Goal: Task Accomplishment & Management: Manage account settings

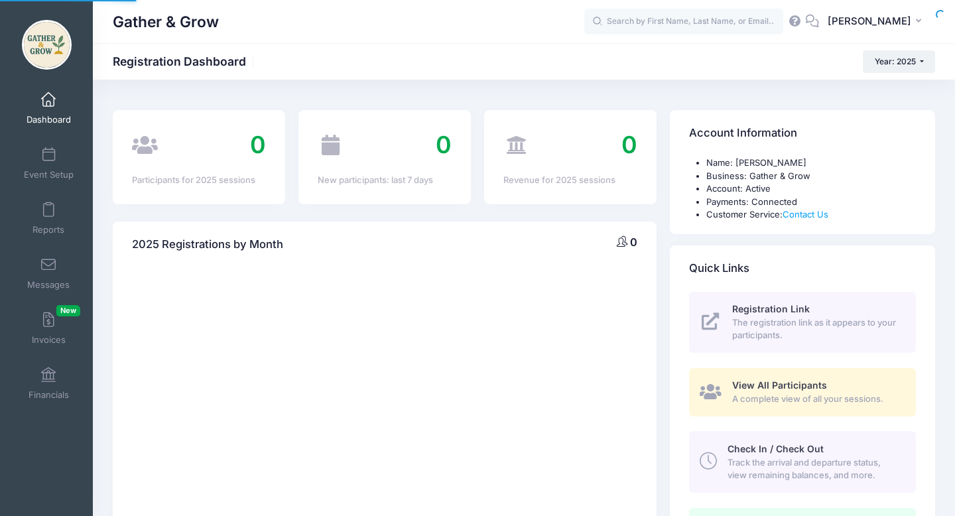
select select
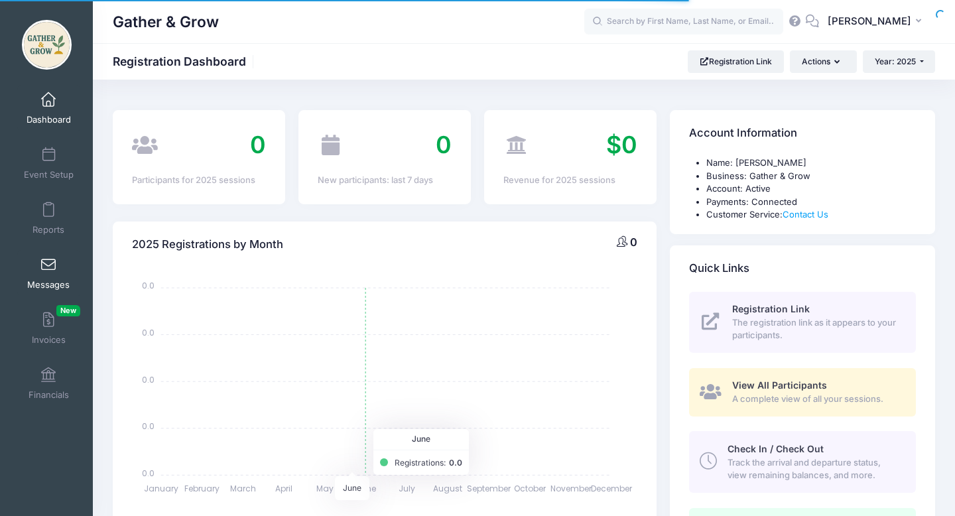
click at [48, 263] on span at bounding box center [48, 265] width 0 height 15
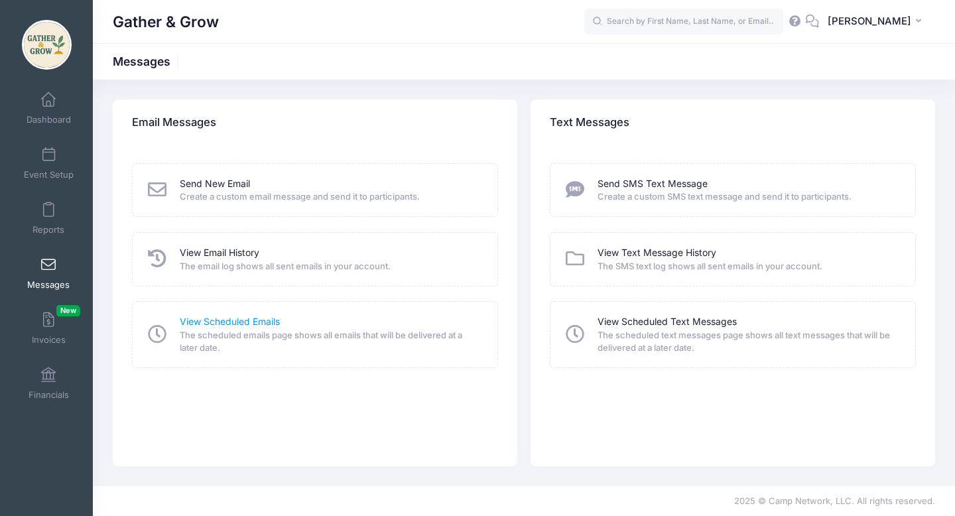
click at [235, 324] on link "View Scheduled Emails" at bounding box center [230, 322] width 100 height 14
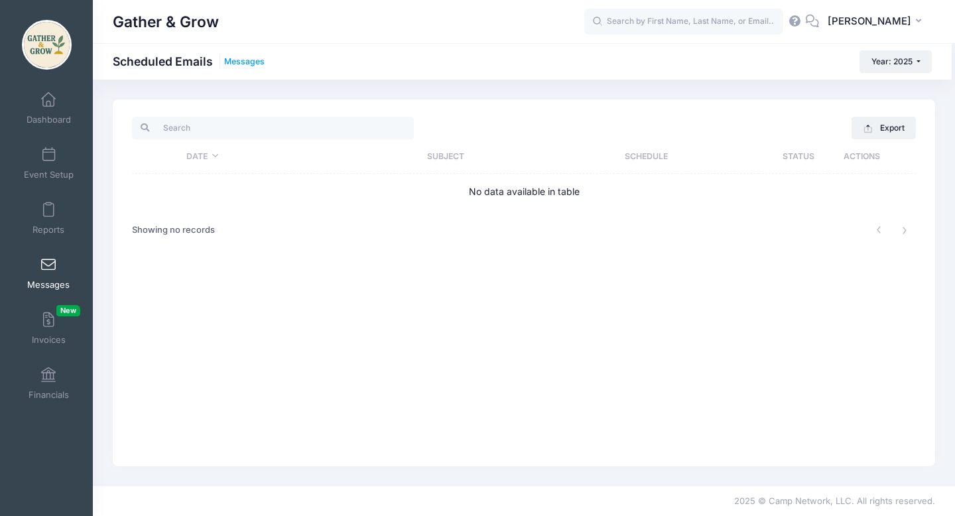
click at [243, 59] on link "Messages" at bounding box center [244, 62] width 40 height 10
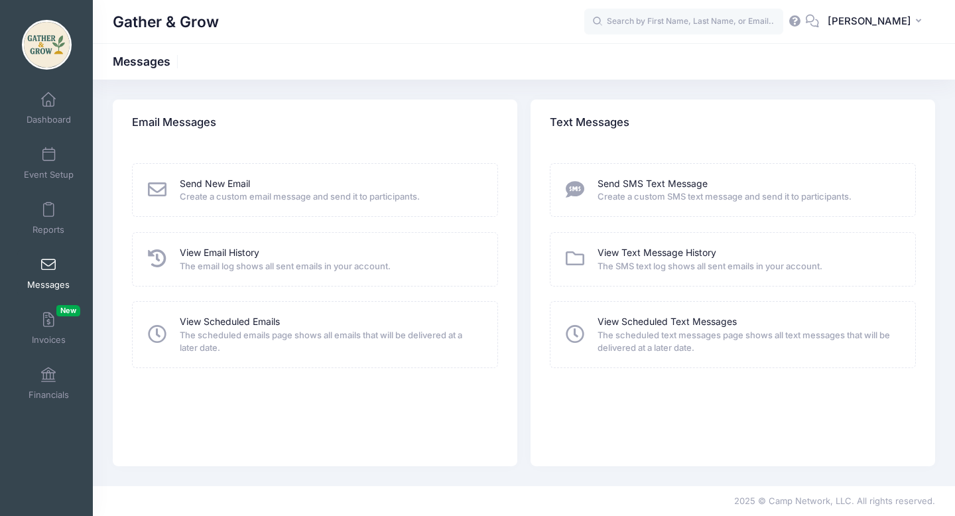
click at [155, 186] on icon at bounding box center [157, 189] width 23 height 19
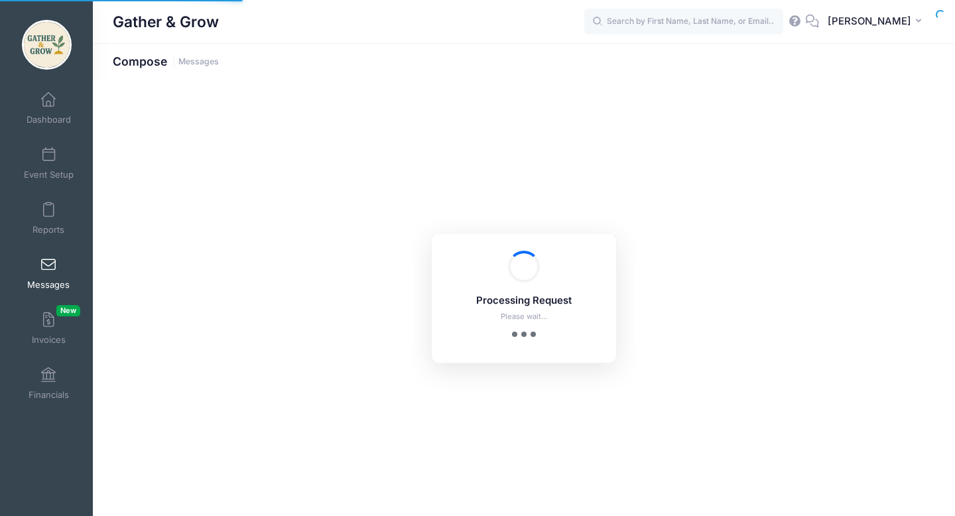
select select "2025"
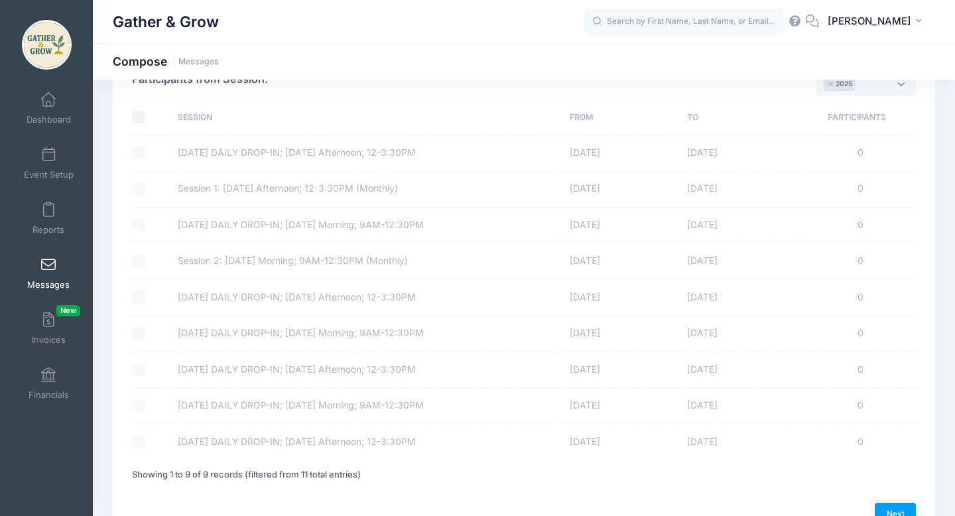
scroll to position [82, 0]
click at [139, 112] on input "checkbox" at bounding box center [138, 115] width 13 height 13
checkbox input "true"
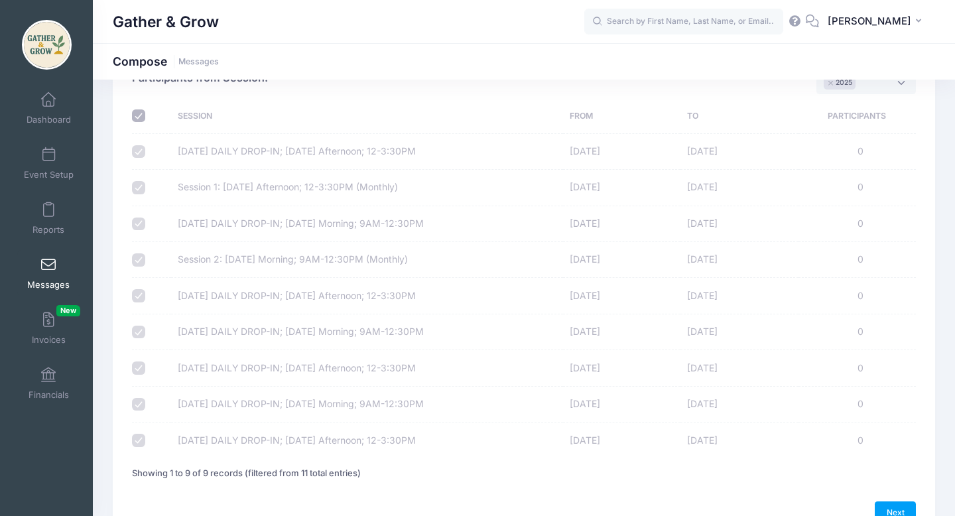
checkbox input "true"
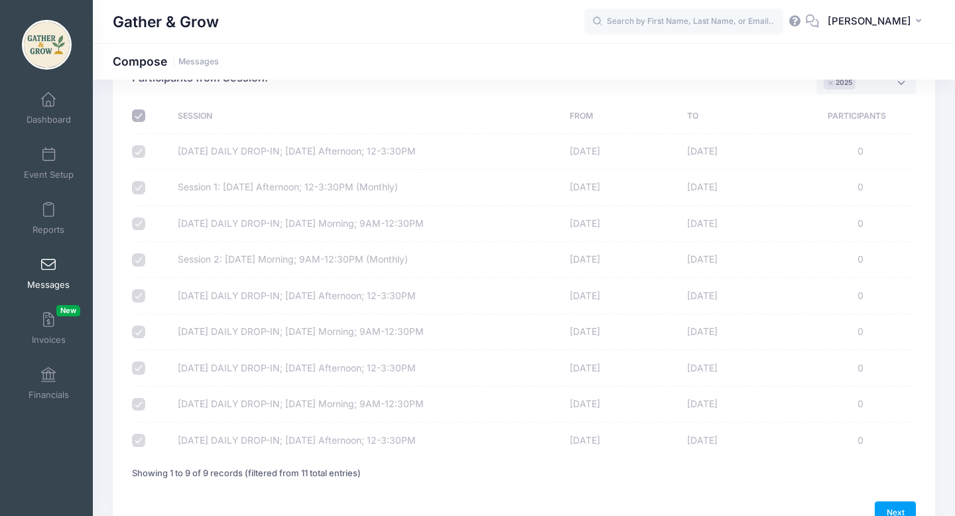
checkbox input "true"
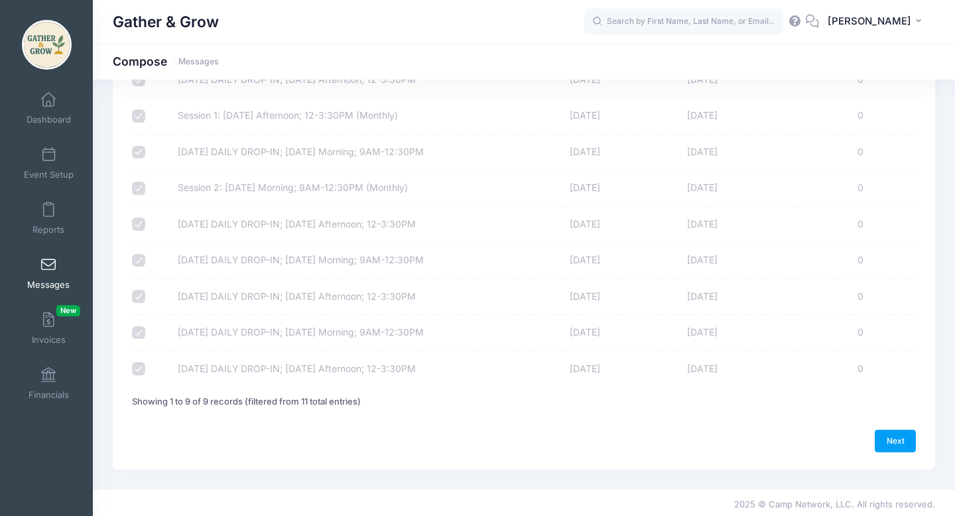
scroll to position [156, 0]
click at [894, 432] on link "Next" at bounding box center [895, 439] width 41 height 23
select select "50"
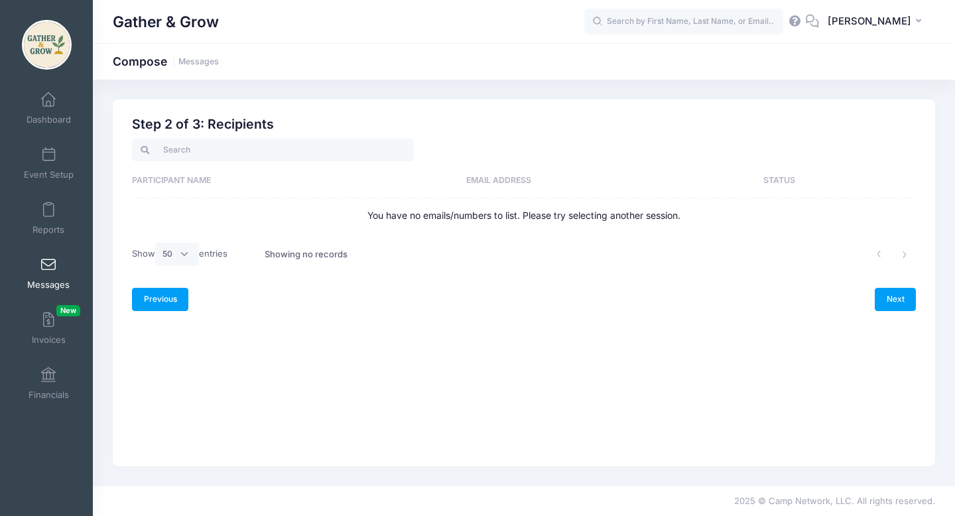
click at [165, 293] on link "Previous" at bounding box center [160, 299] width 56 height 23
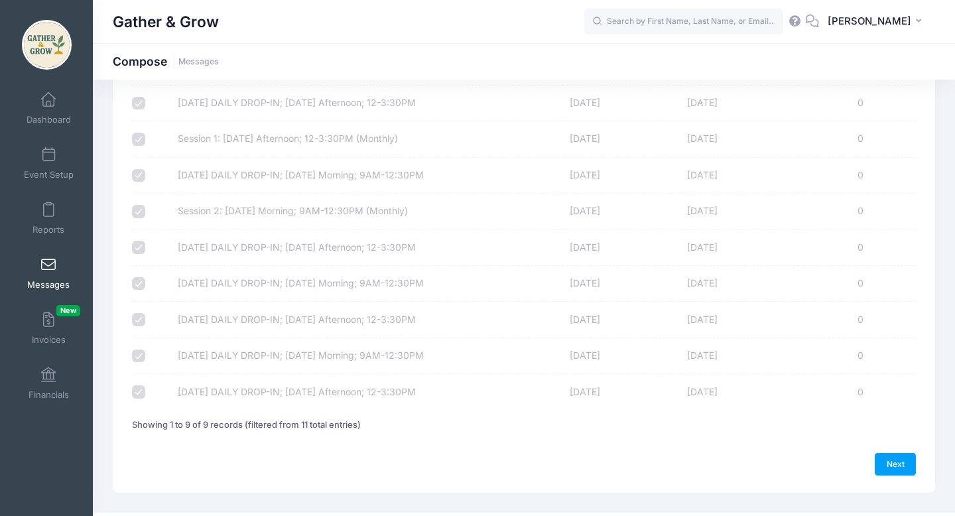
scroll to position [144, 0]
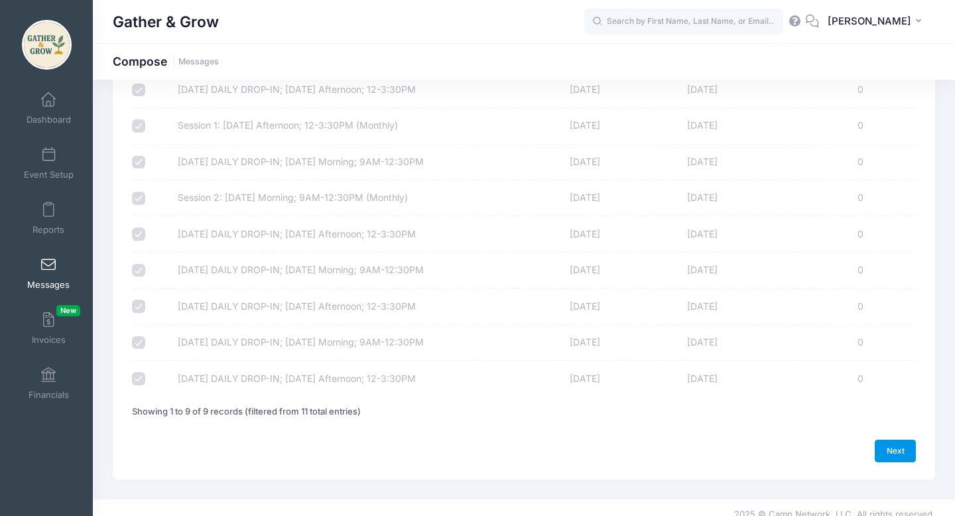
click at [893, 448] on link "Next" at bounding box center [895, 451] width 41 height 23
select select "50"
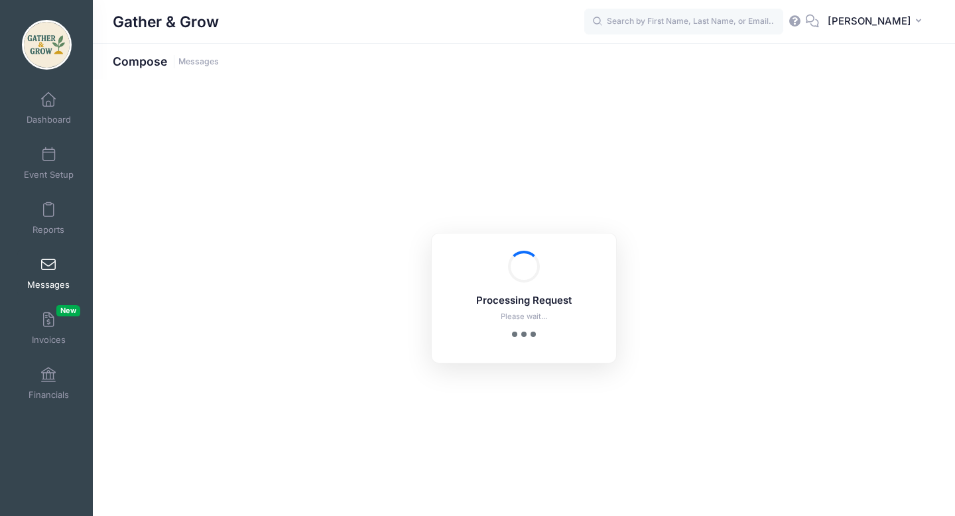
scroll to position [0, 0]
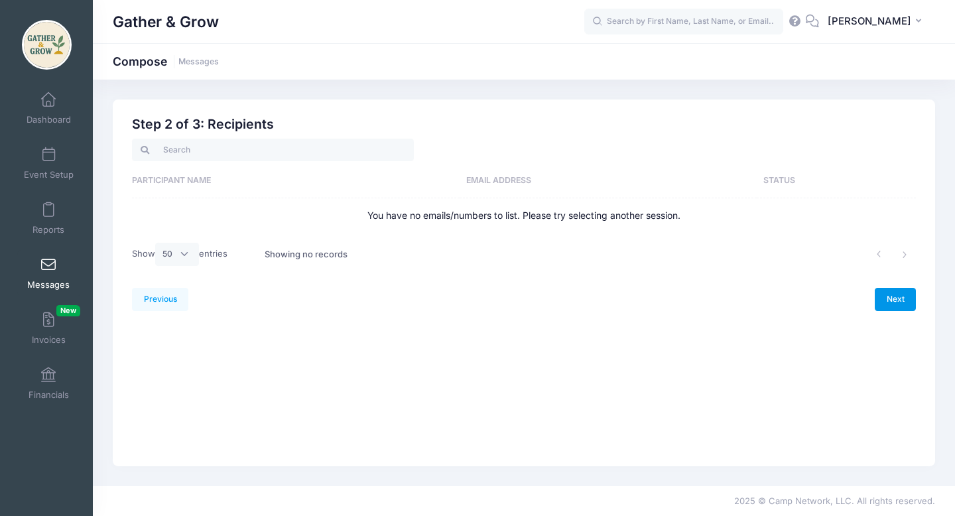
click at [905, 300] on link "Next" at bounding box center [895, 299] width 41 height 23
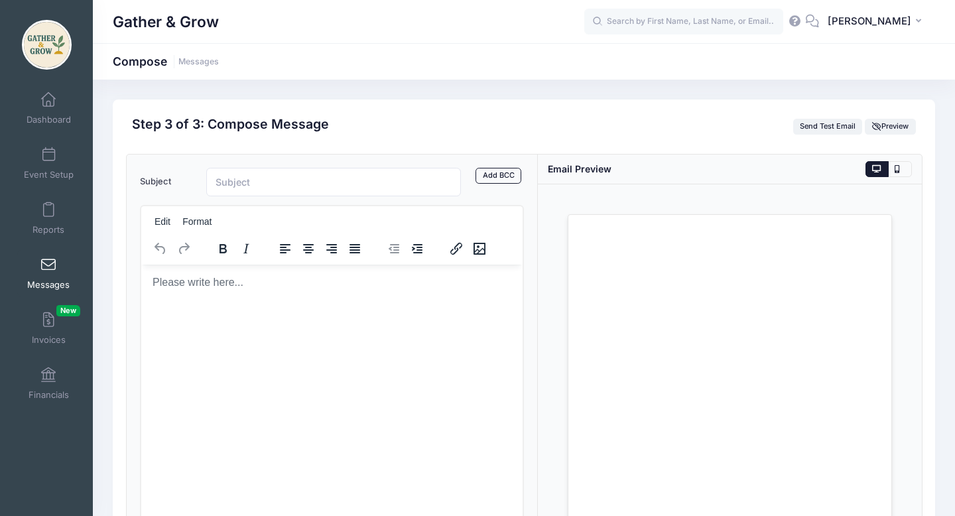
click at [282, 287] on p "Rich Text Area. Press ALT-0 for help." at bounding box center [331, 282] width 360 height 15
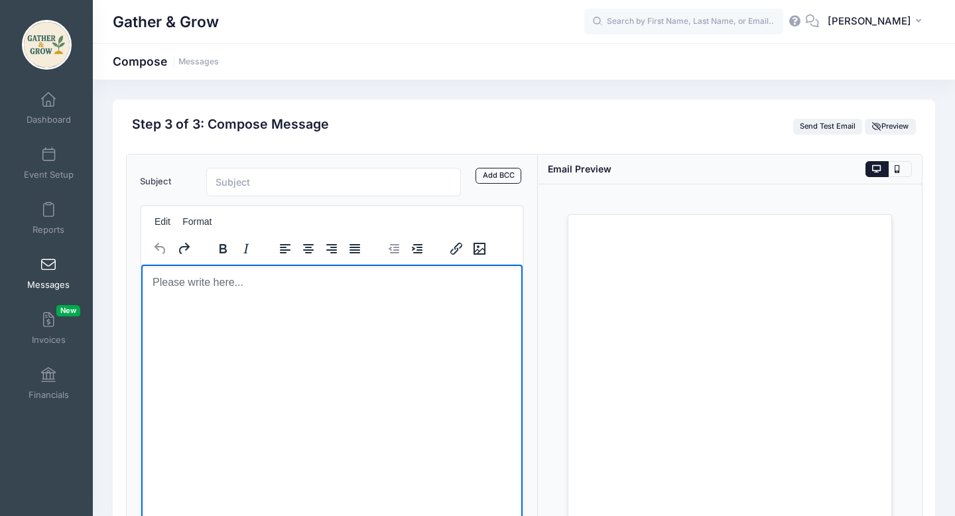
click at [303, 296] on html at bounding box center [331, 282] width 381 height 36
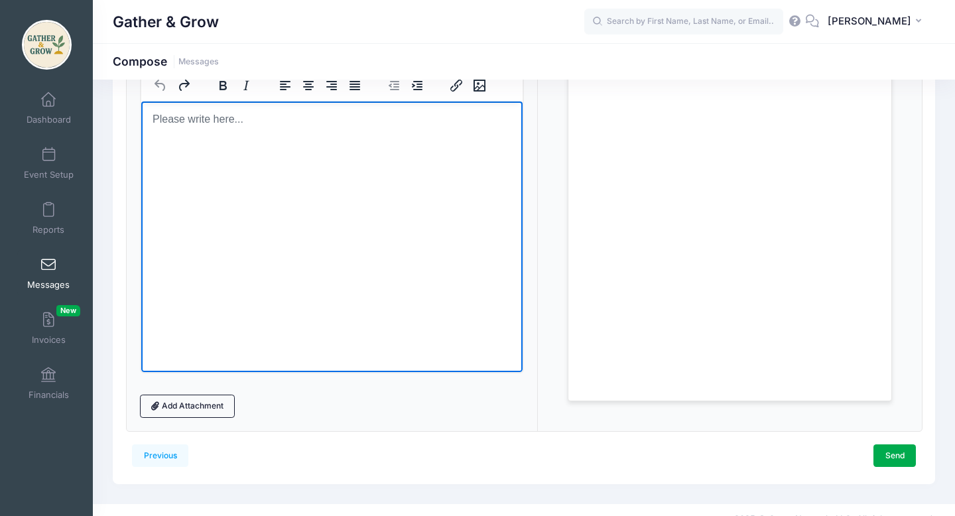
scroll to position [182, 0]
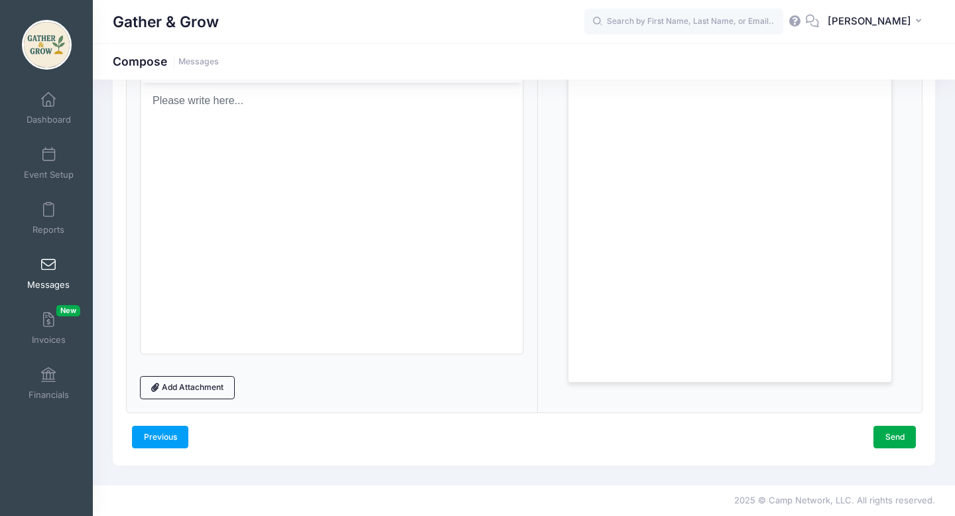
click at [150, 442] on link "Previous" at bounding box center [160, 437] width 56 height 23
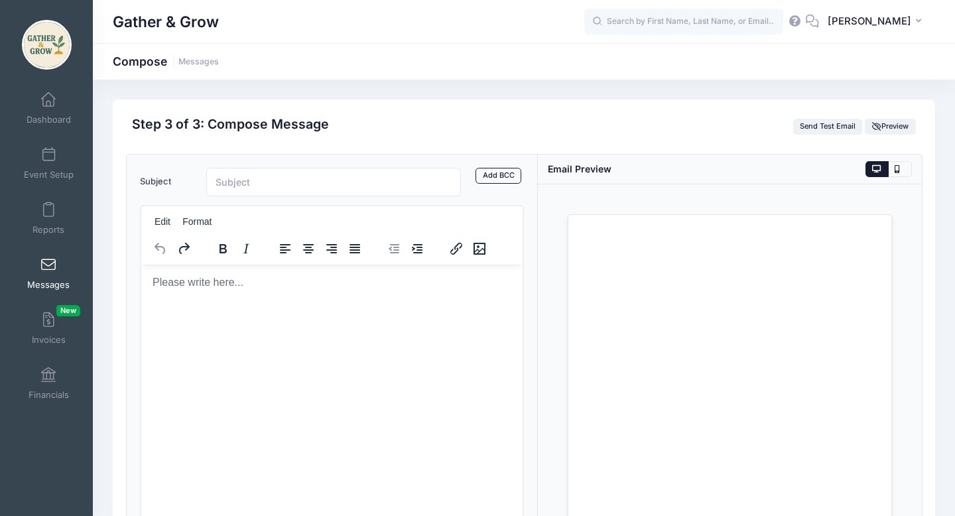
select select "50"
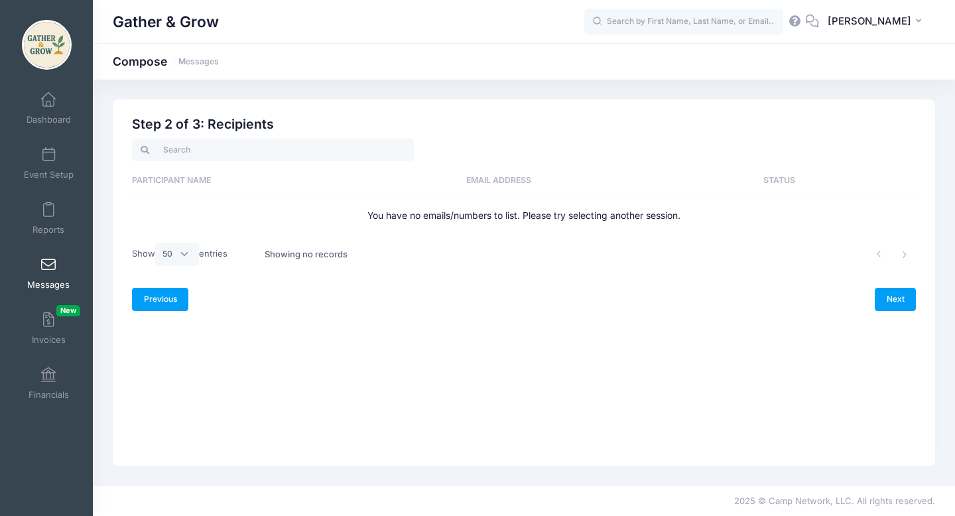
click at [149, 303] on link "Previous" at bounding box center [160, 299] width 56 height 23
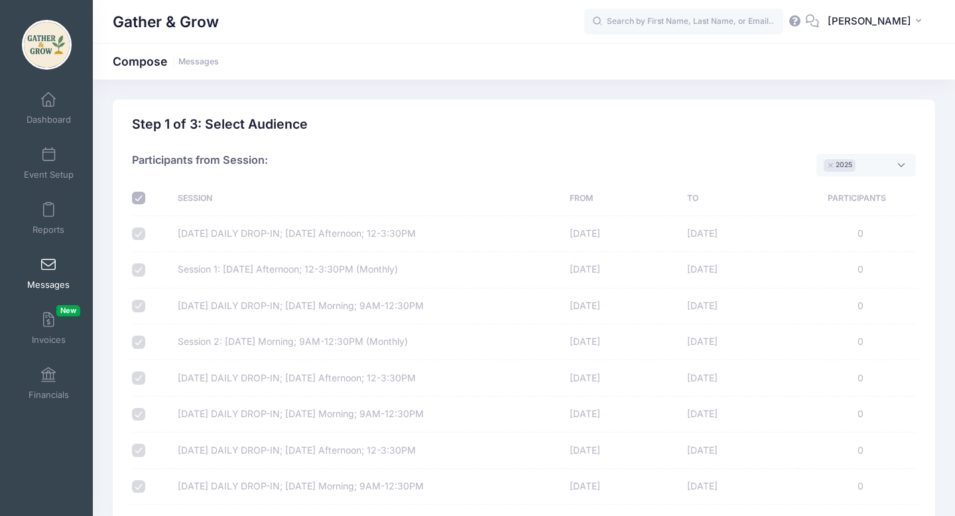
click at [137, 198] on input "checkbox" at bounding box center [138, 198] width 13 height 13
checkbox input "false"
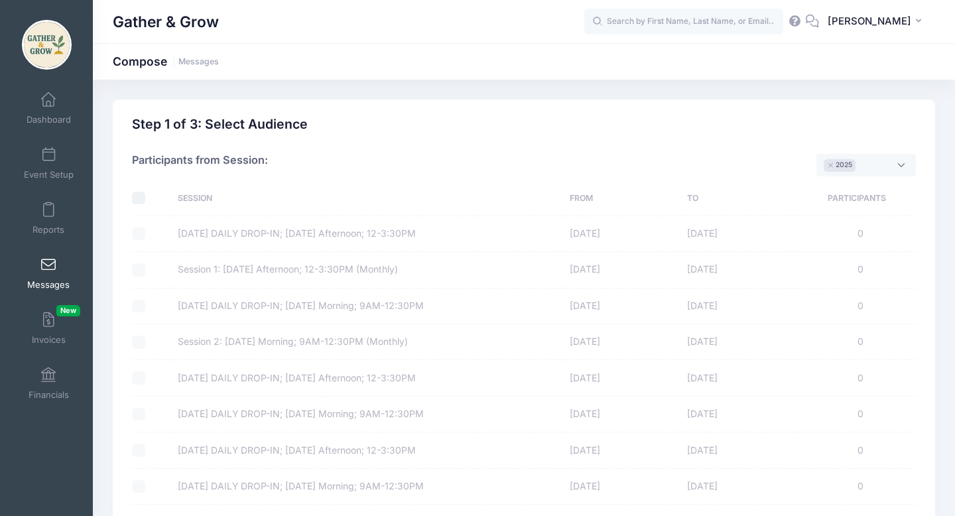
checkbox input "false"
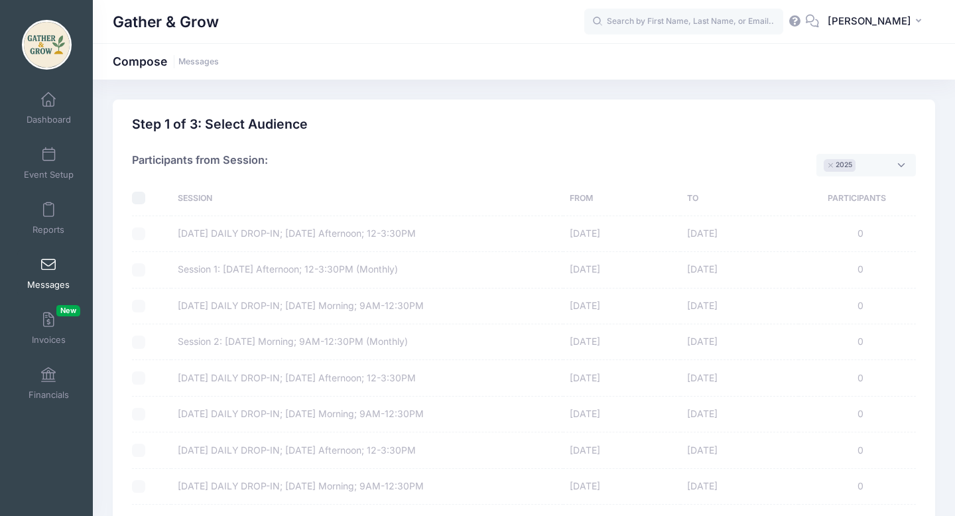
checkbox input "false"
click at [140, 234] on div at bounding box center [148, 233] width 32 height 13
click at [139, 270] on div at bounding box center [148, 269] width 32 height 13
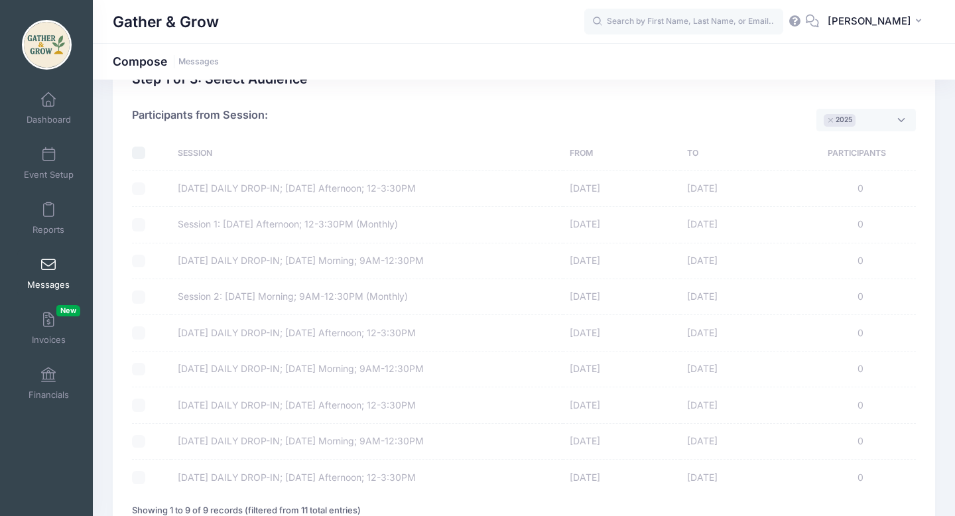
scroll to position [58, 0]
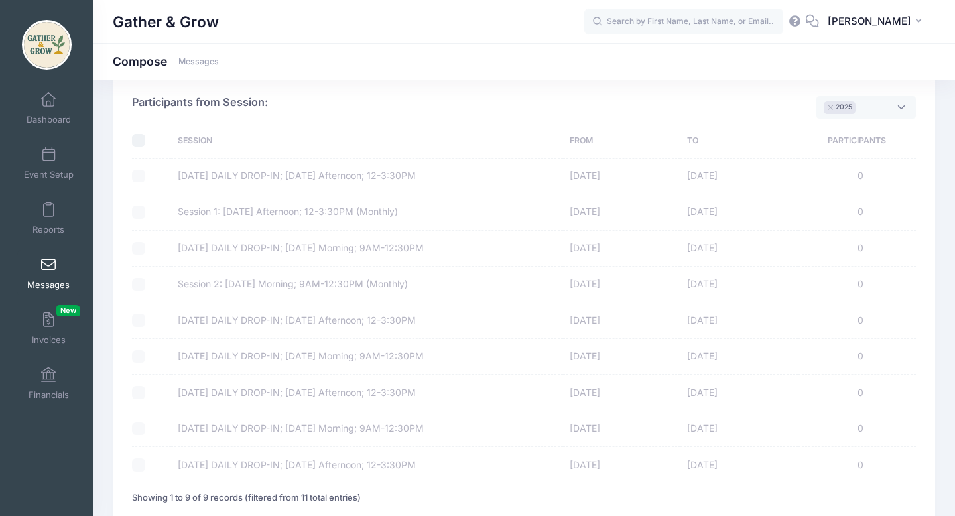
click at [140, 212] on div at bounding box center [148, 212] width 32 height 13
click at [136, 141] on input "checkbox" at bounding box center [138, 140] width 13 height 13
checkbox input "true"
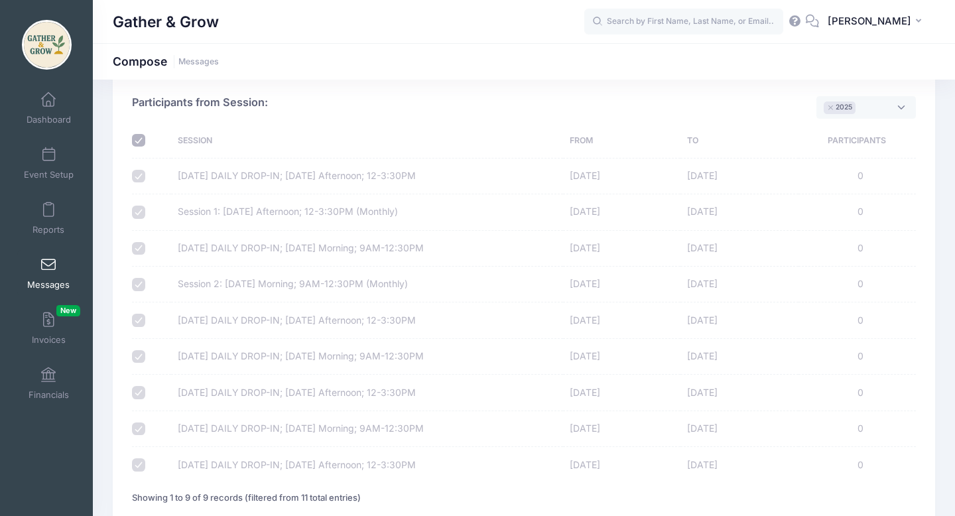
checkbox input "true"
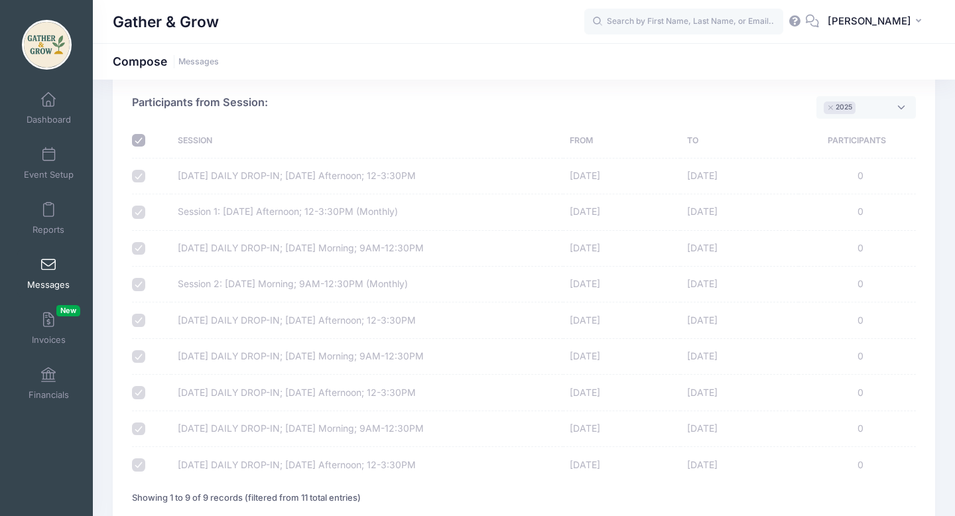
checkbox input "true"
click at [137, 173] on div at bounding box center [148, 176] width 32 height 13
click at [142, 143] on input "checkbox" at bounding box center [138, 140] width 13 height 13
checkbox input "false"
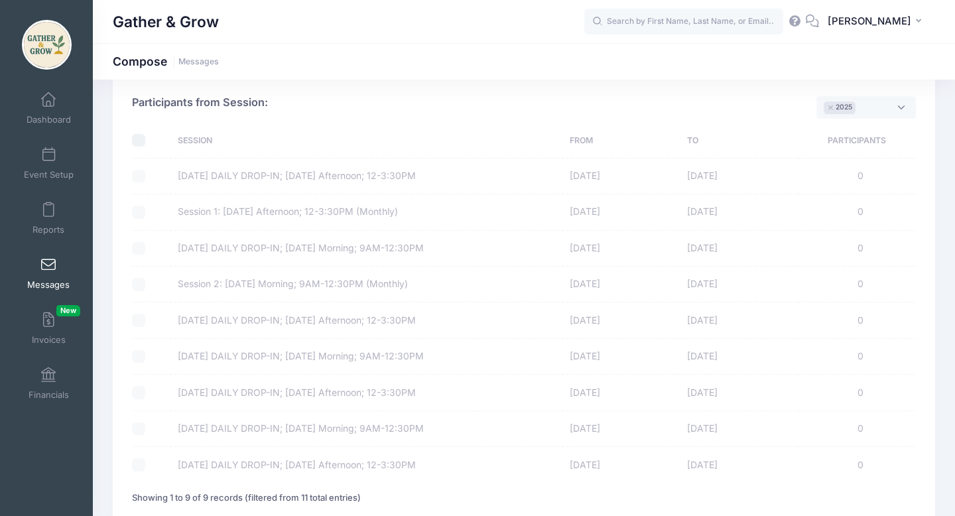
checkbox input "false"
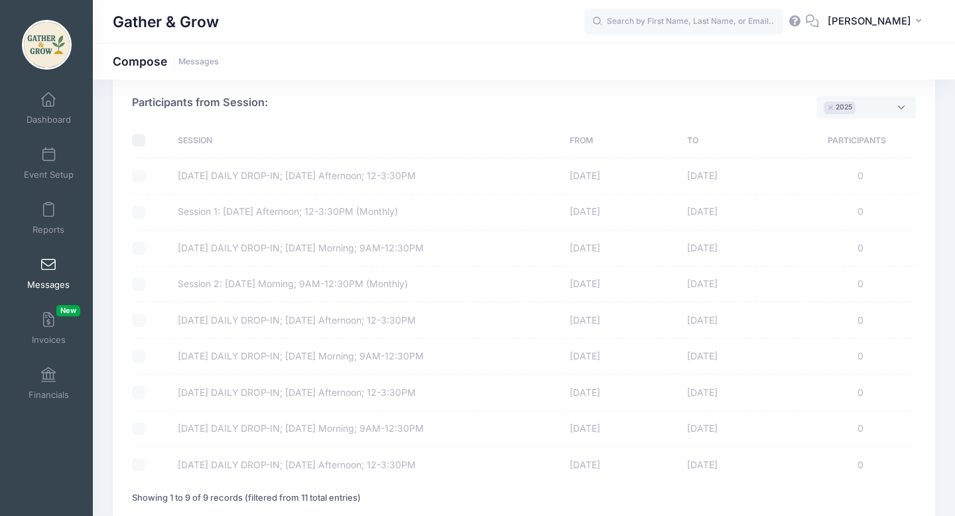
checkbox input "false"
click at [202, 210] on label "Session 1: [DATE] Afternoon; 12-3:30PM (Monthly)" at bounding box center [288, 212] width 220 height 14
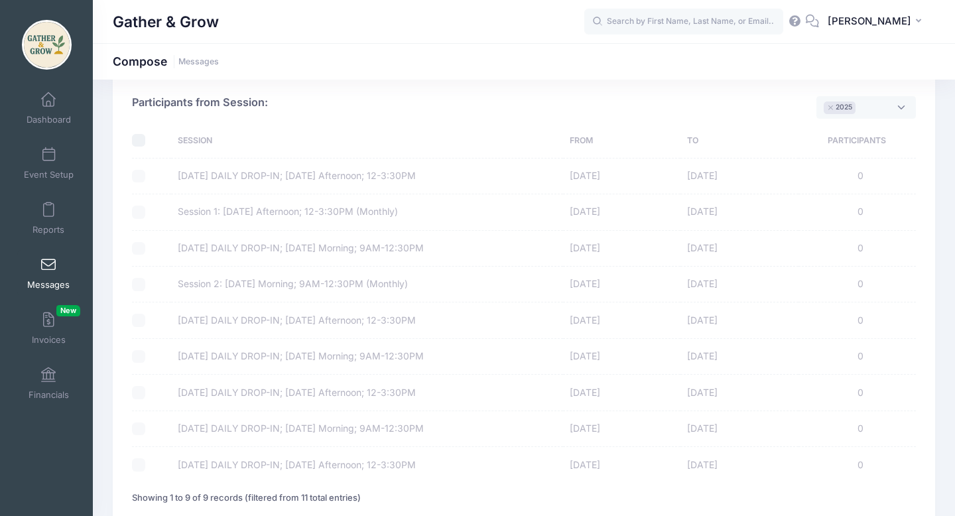
click at [206, 282] on label "Session 2: [DATE] Morning; 9AM-12:30PM (Monthly)" at bounding box center [293, 284] width 230 height 14
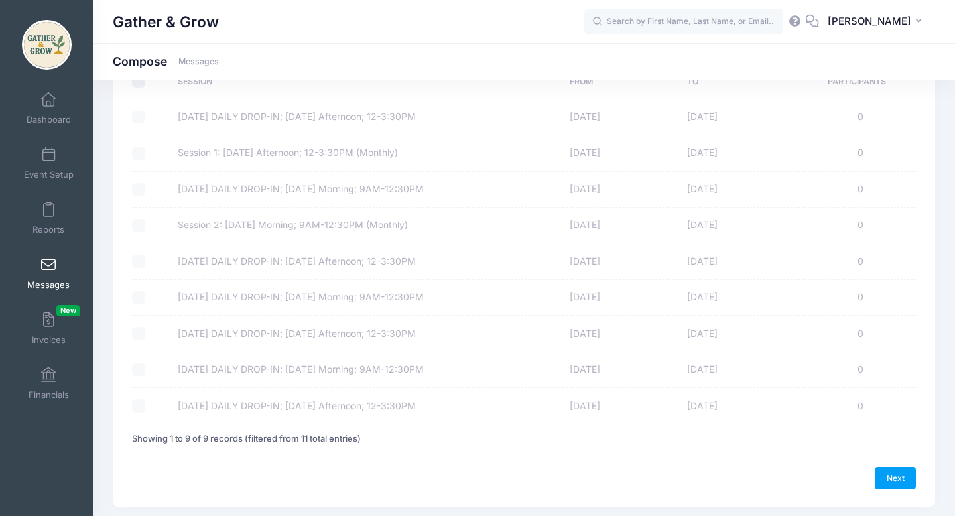
scroll to position [0, 0]
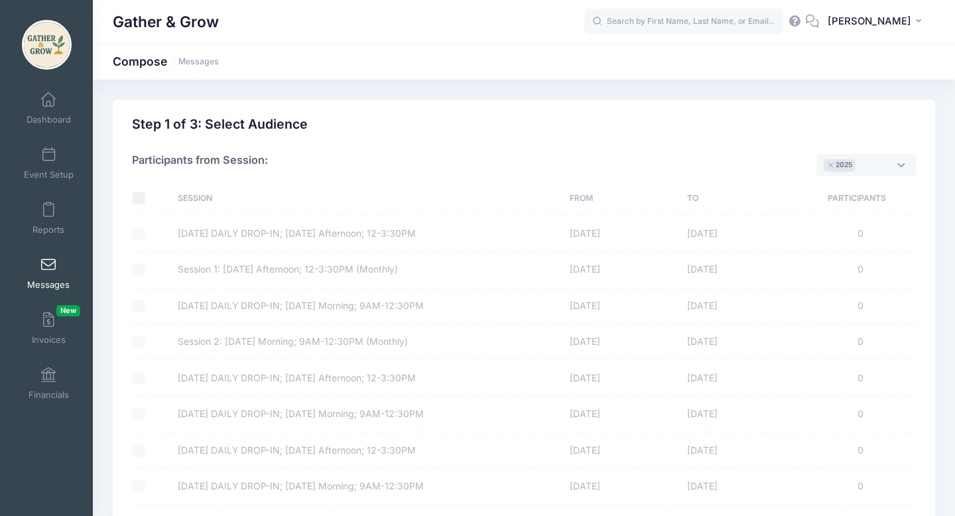
click at [202, 198] on th "Session" at bounding box center [367, 198] width 392 height 35
click at [139, 234] on div at bounding box center [148, 233] width 32 height 13
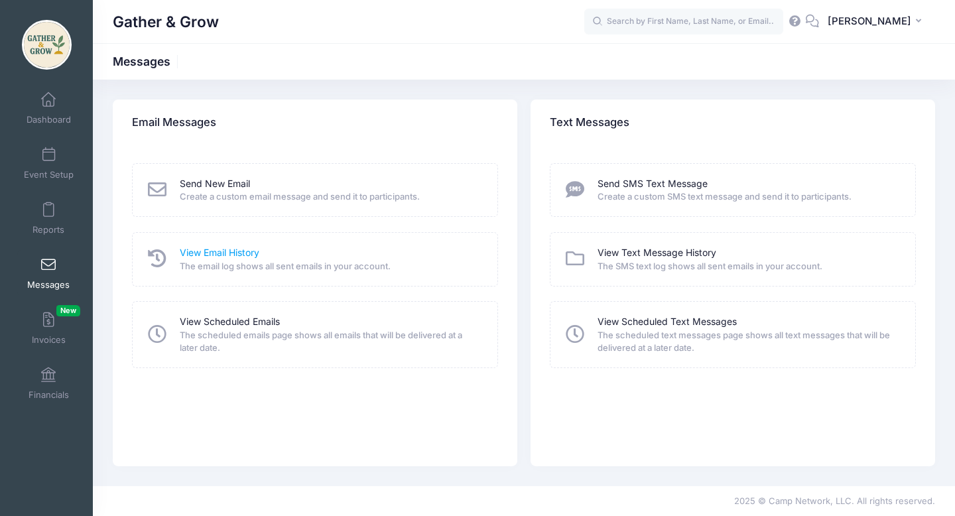
click at [192, 253] on link "View Email History" at bounding box center [220, 253] width 80 height 14
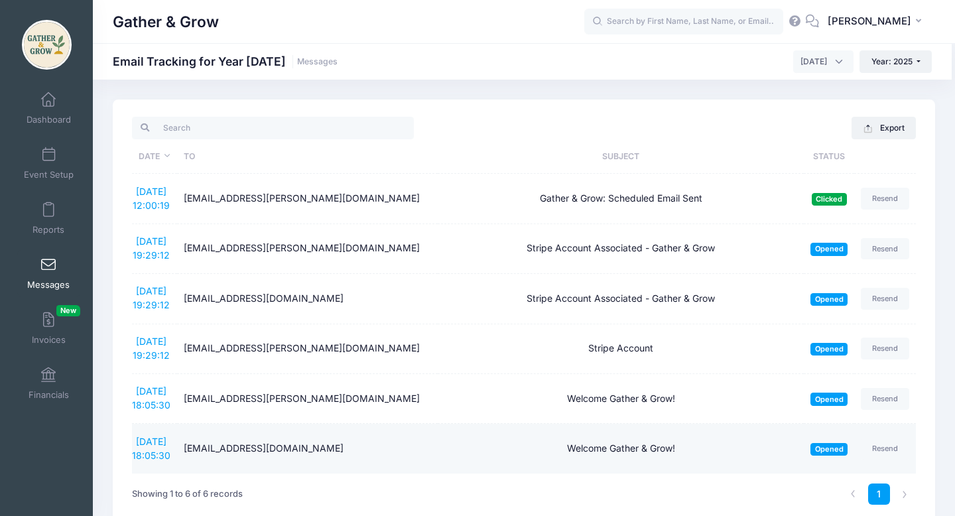
click at [206, 448] on div "campnetwork@campnetwork.com" at bounding box center [307, 449] width 247 height 14
click at [149, 450] on link "8/5/2025 18:05:30" at bounding box center [151, 448] width 38 height 25
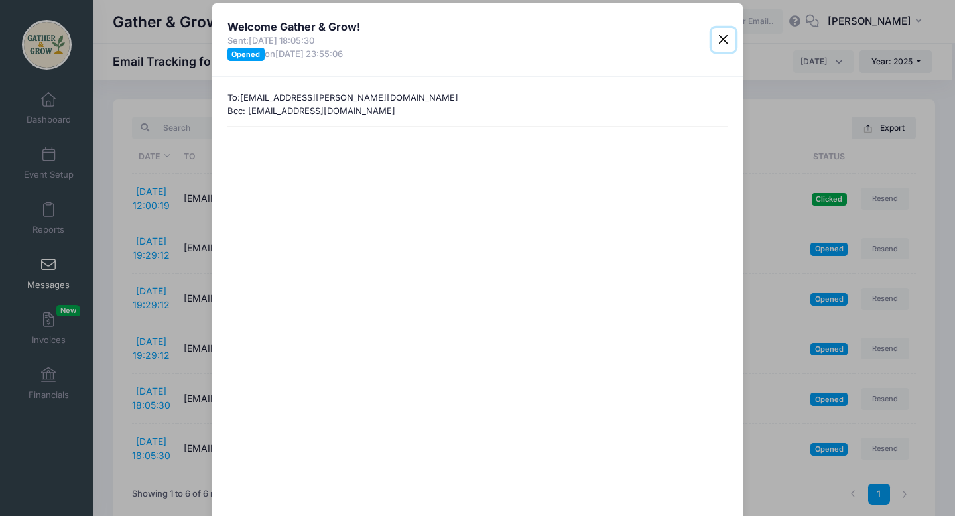
click at [719, 44] on button "Close" at bounding box center [723, 40] width 24 height 24
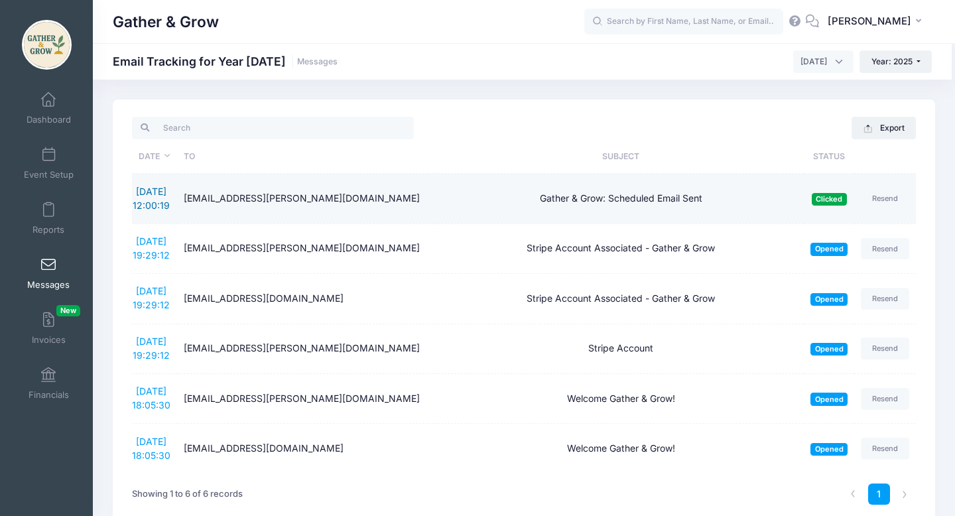
click at [166, 204] on link "8/29/2025 12:00:19" at bounding box center [151, 198] width 37 height 25
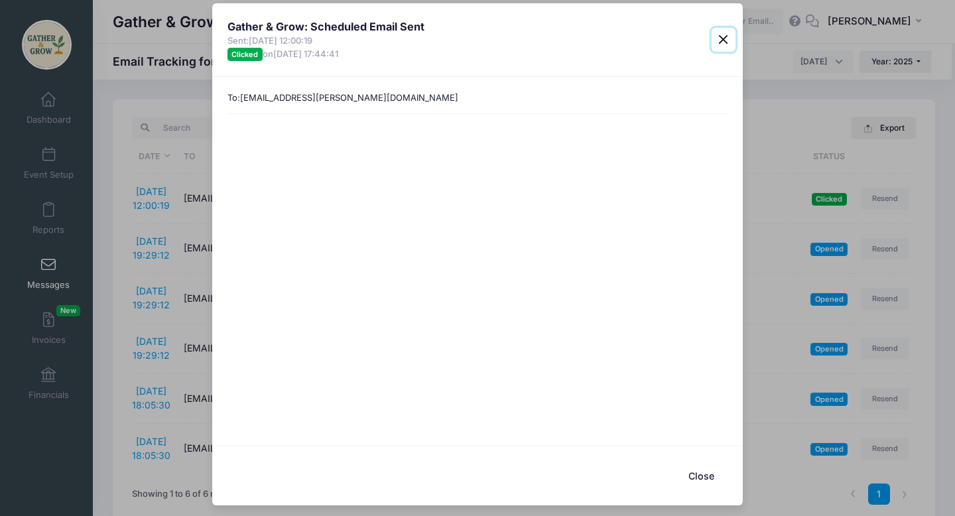
click at [725, 38] on button "Close" at bounding box center [723, 40] width 24 height 24
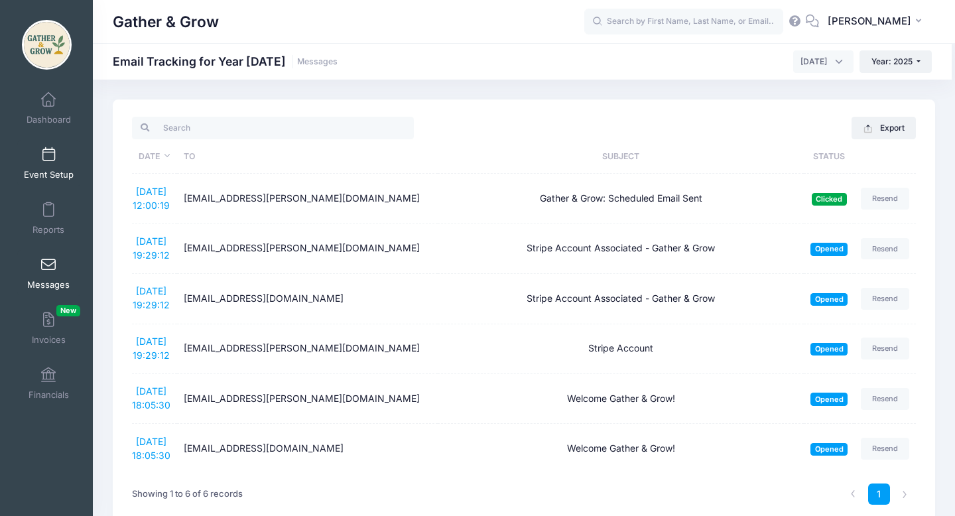
click at [49, 168] on link "Event Setup" at bounding box center [48, 163] width 63 height 46
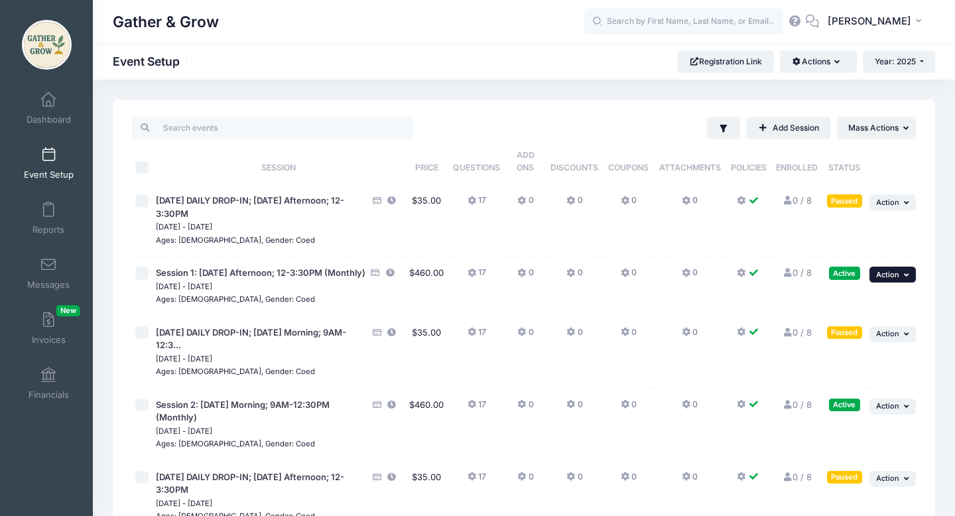
click at [899, 271] on button "... Action" at bounding box center [892, 275] width 46 height 16
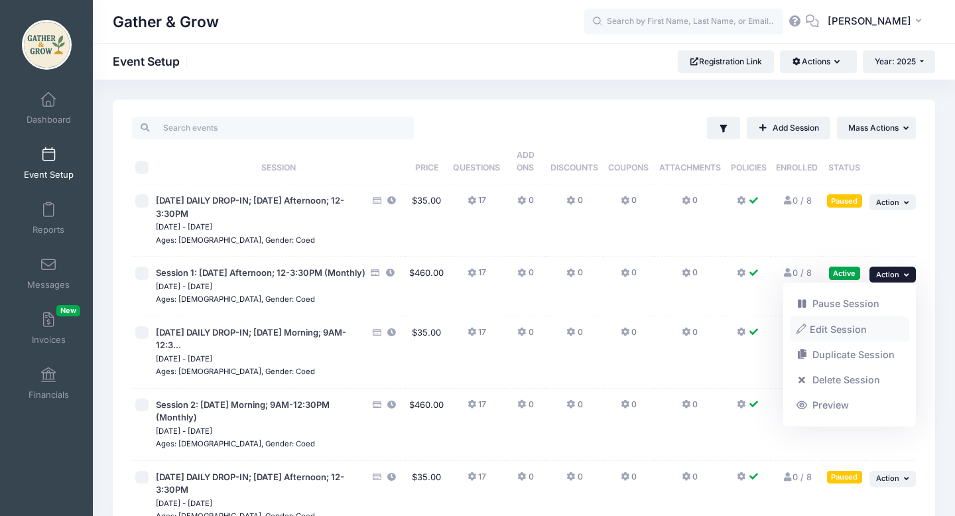
click at [861, 334] on link "Edit Session" at bounding box center [850, 328] width 120 height 25
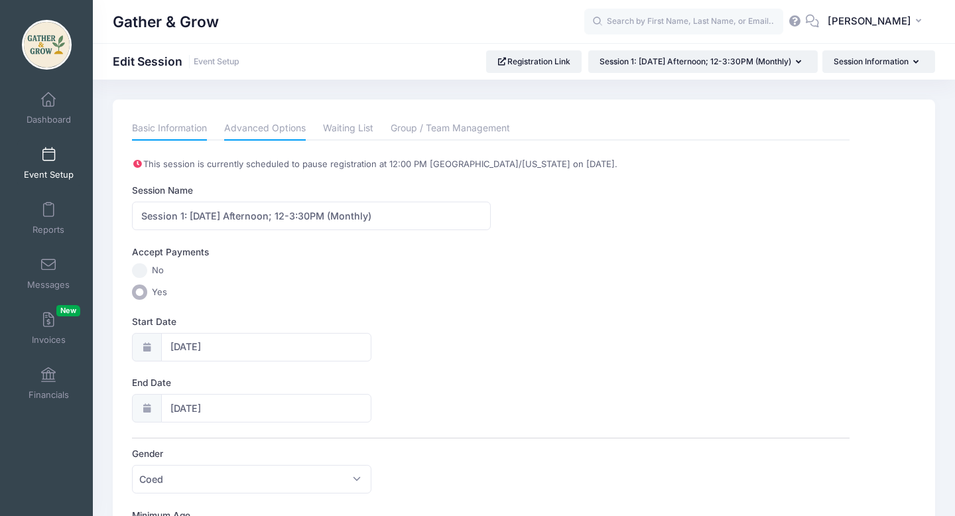
click at [292, 131] on link "Advanced Options" at bounding box center [265, 129] width 82 height 24
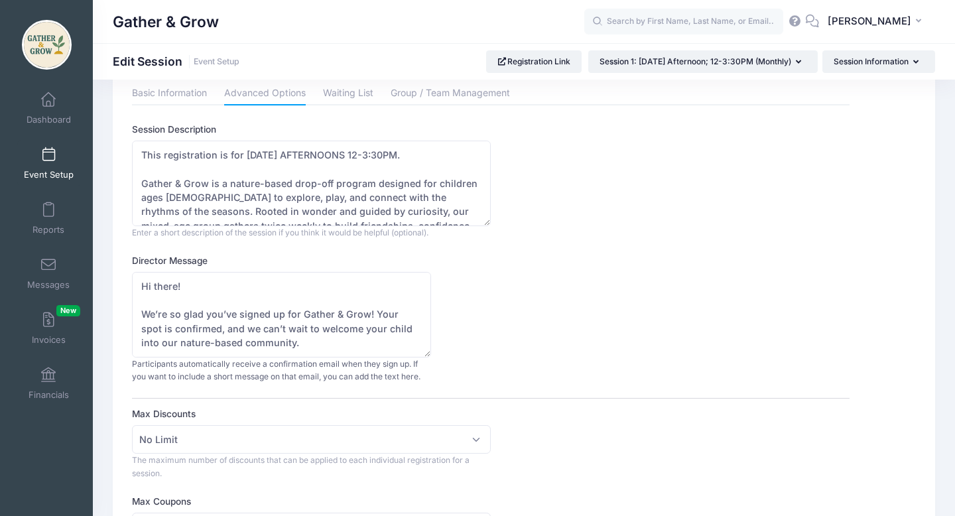
scroll to position [13, 0]
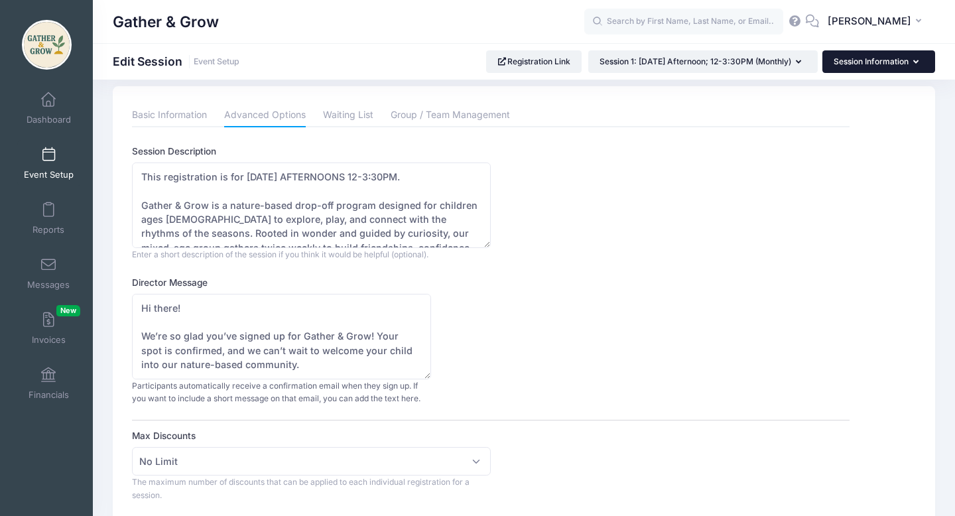
click at [873, 59] on button "Session Information" at bounding box center [878, 61] width 113 height 23
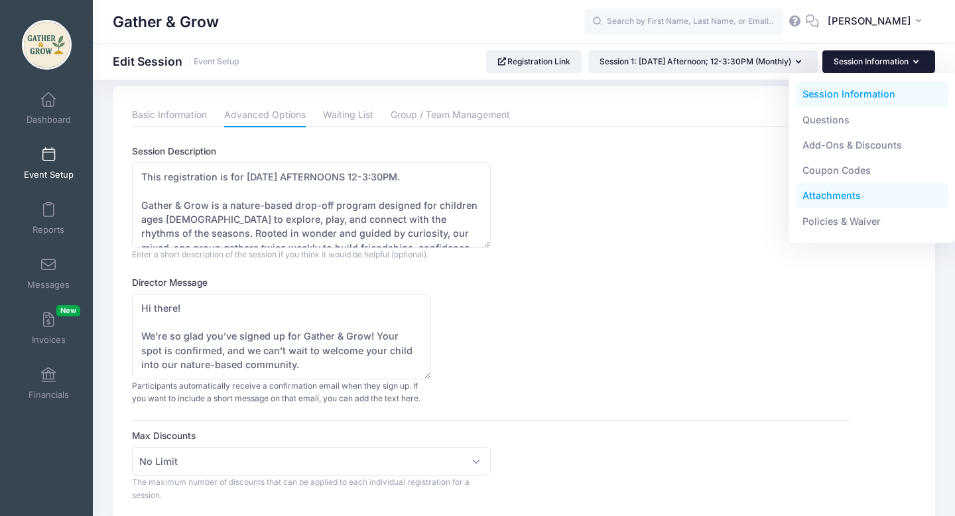
click at [871, 196] on link "Attachments" at bounding box center [872, 195] width 153 height 25
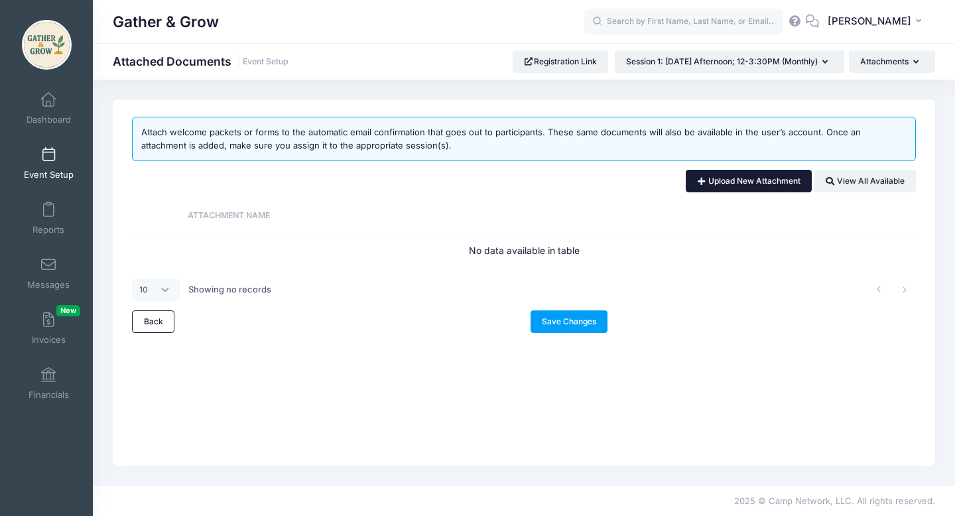
click at [778, 179] on link "Upload New Attachment" at bounding box center [749, 181] width 126 height 23
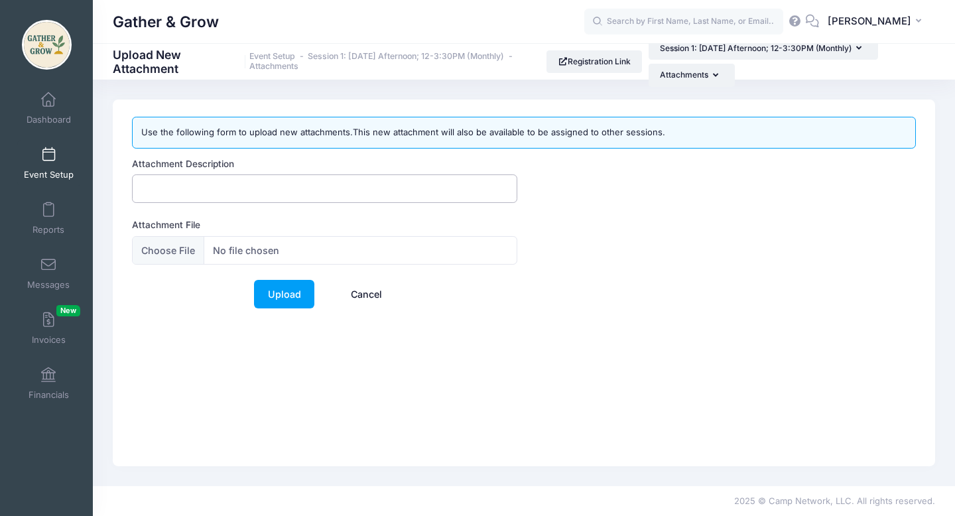
click at [475, 188] on input "Attachment Description" at bounding box center [324, 188] width 385 height 29
type input "Gather & Grow Fall Semester- Welcome & Details"
click at [180, 247] on input "Attachment File" at bounding box center [324, 250] width 385 height 29
click at [176, 251] on input "Attachment File" at bounding box center [324, 250] width 385 height 29
type input "C:\fakepath\Gather & Grow Fall Semester.pdf"
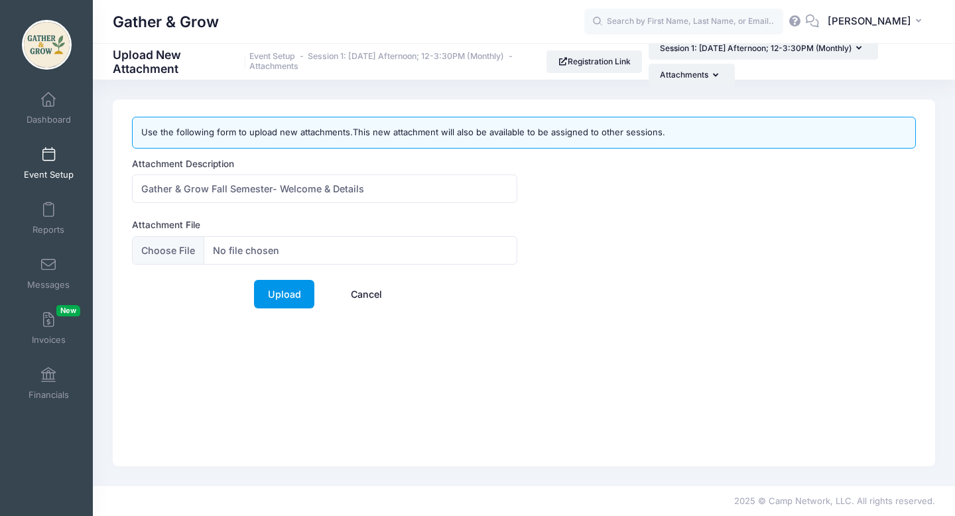
click at [299, 298] on link "Upload" at bounding box center [284, 294] width 60 height 29
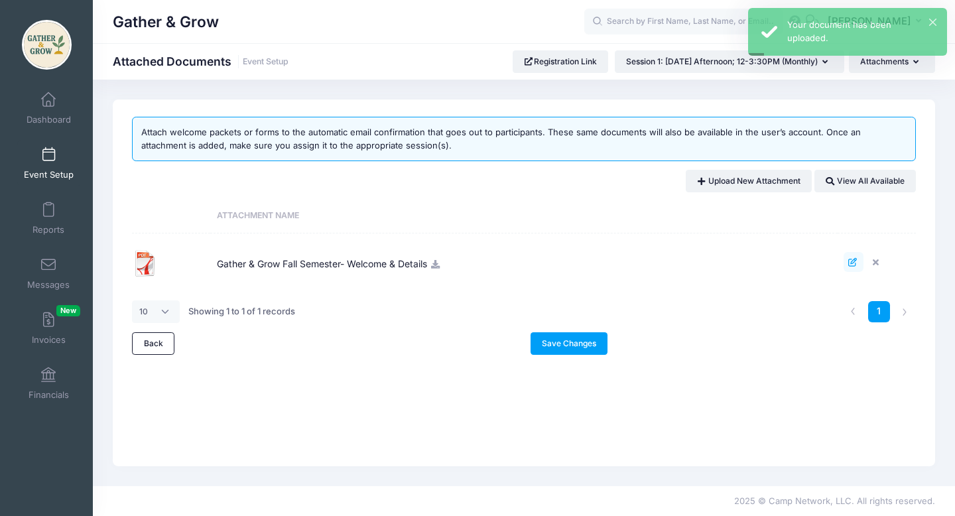
click at [850, 265] on icon at bounding box center [853, 262] width 11 height 9
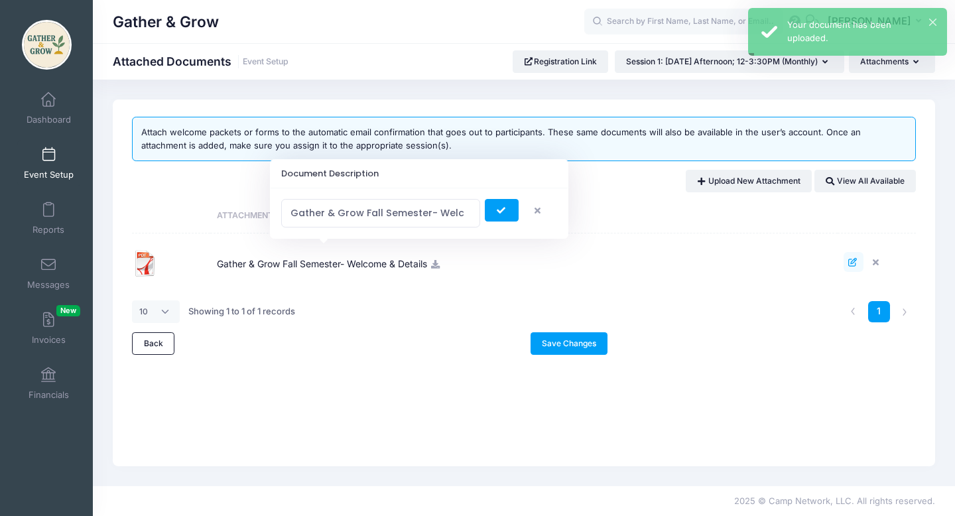
scroll to position [0, 37]
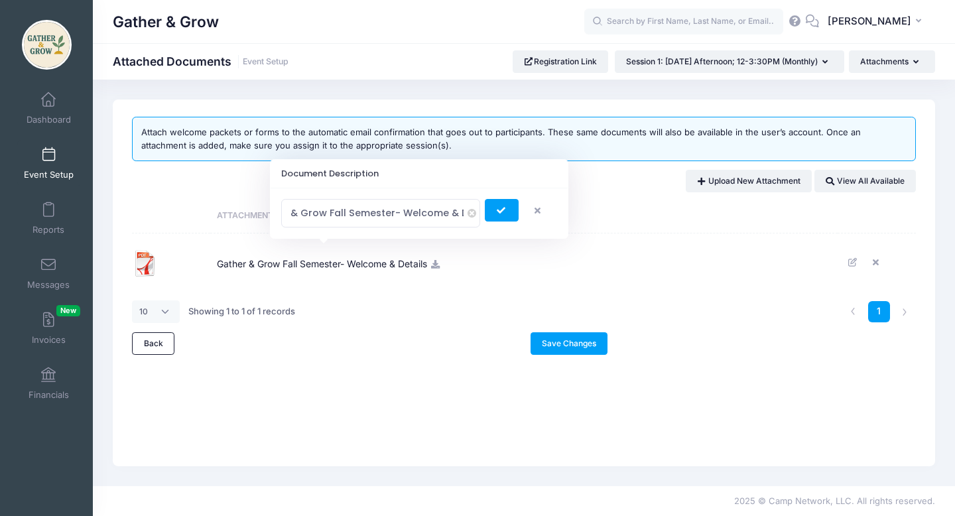
click at [538, 211] on icon "button" at bounding box center [539, 211] width 11 height 0
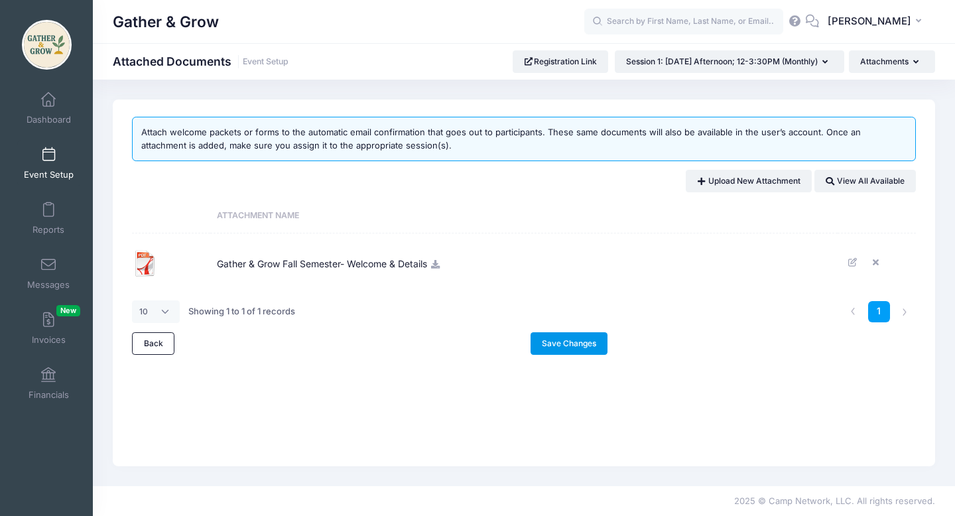
click at [589, 344] on link "Save Changes" at bounding box center [569, 343] width 78 height 23
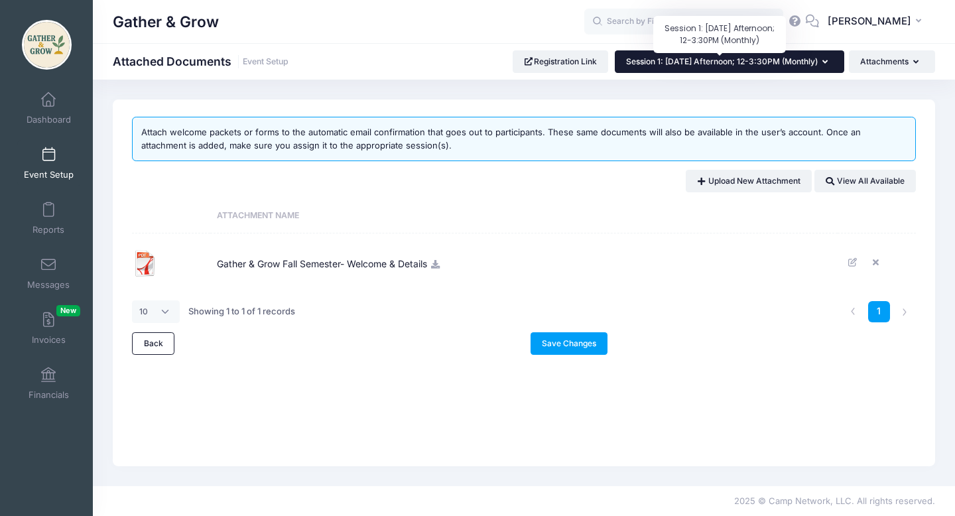
click at [815, 64] on span "Session 1: [DATE] Afternoon; 12-3:30PM (Monthly)" at bounding box center [722, 61] width 192 height 10
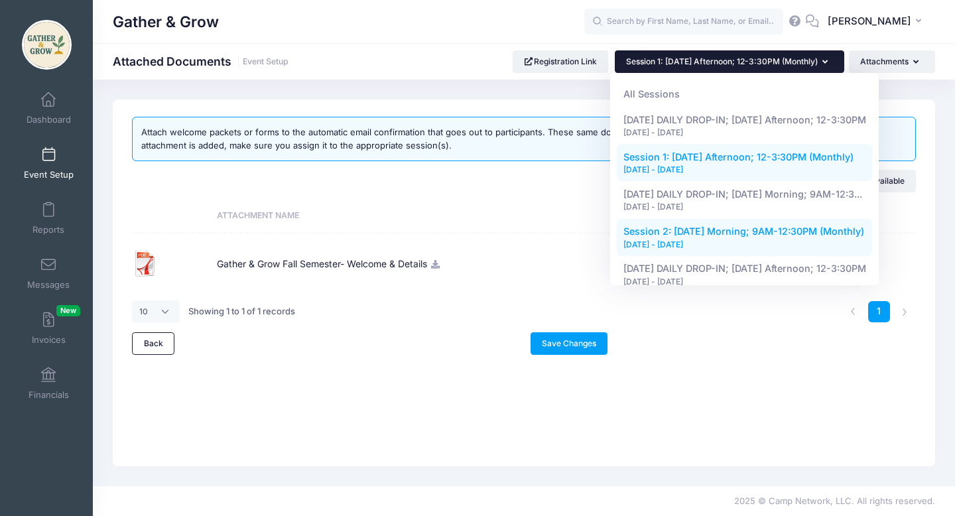
click at [729, 237] on link "Session 2: Wednesday Morning; 9AM-12:30PM (Monthly) Sep 10, 2025 - Dec 17, 2025" at bounding box center [745, 237] width 256 height 37
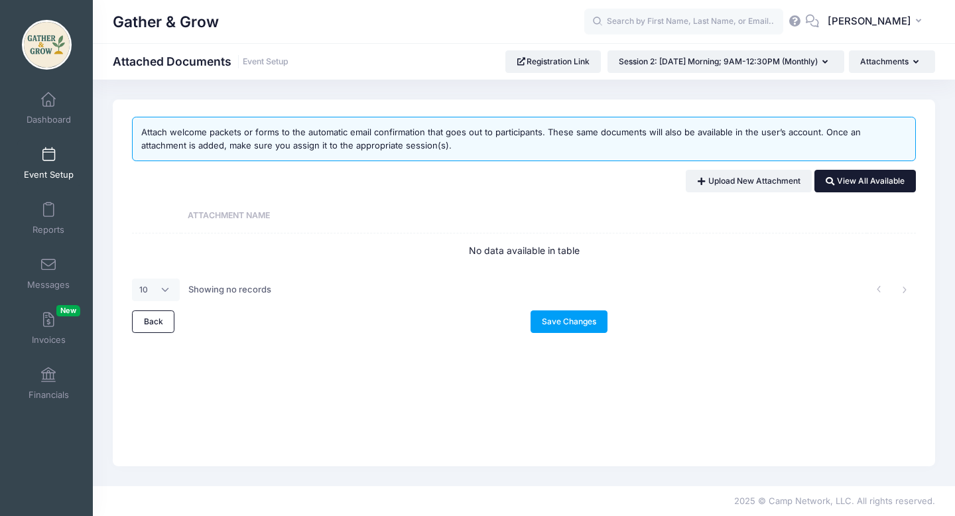
click at [853, 186] on link "View All Available" at bounding box center [864, 181] width 101 height 23
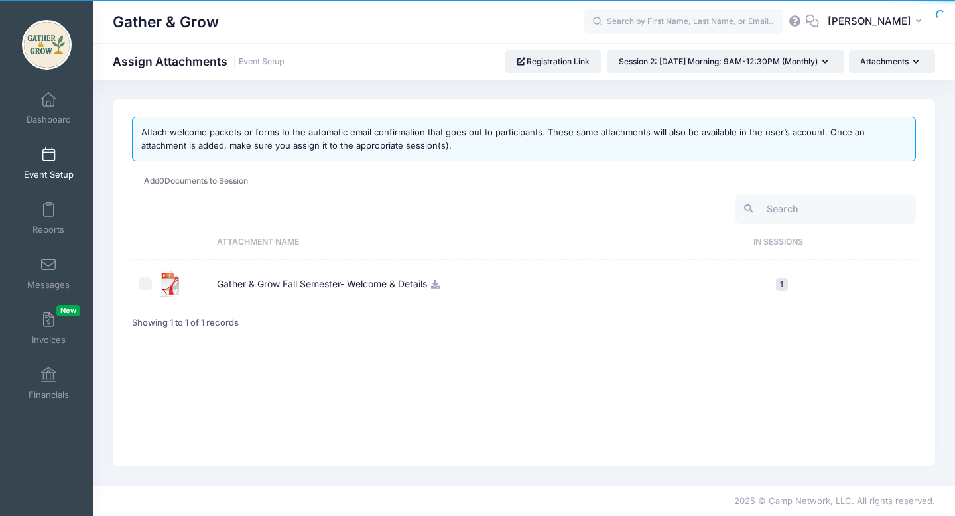
click at [325, 289] on td "Gather & Grow Fall Semester- Welcome & Details" at bounding box center [425, 284] width 431 height 48
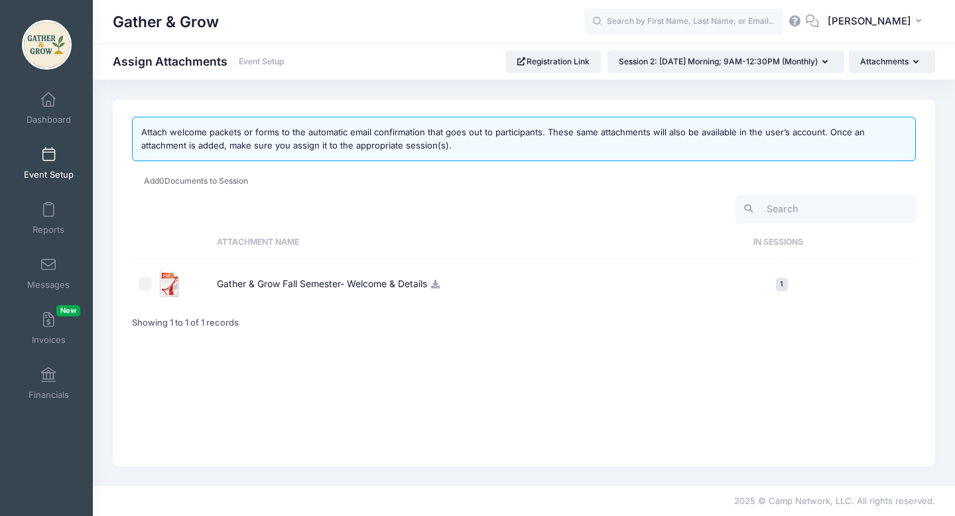
click at [140, 286] on input "checkbox" at bounding box center [145, 283] width 13 height 13
checkbox input "true"
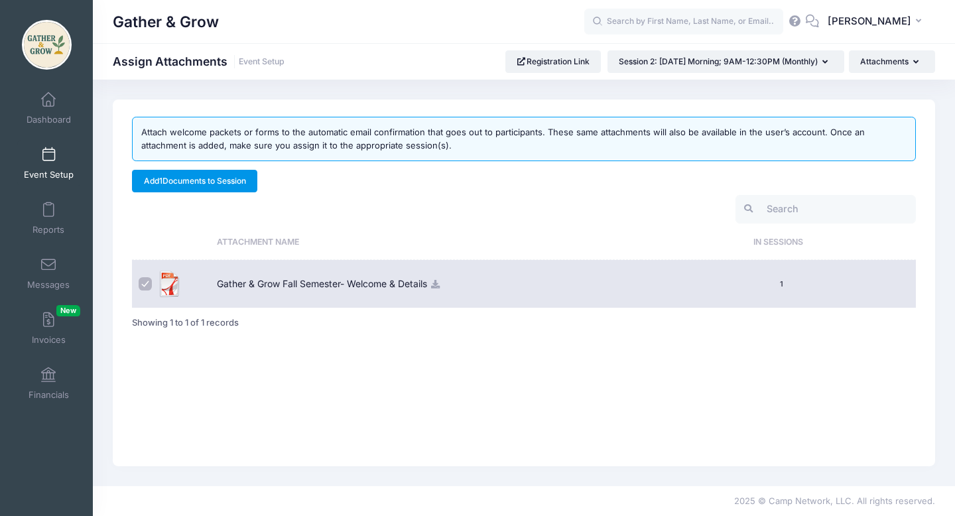
click at [251, 186] on link "Add 1 Documents to Session" at bounding box center [194, 181] width 125 height 23
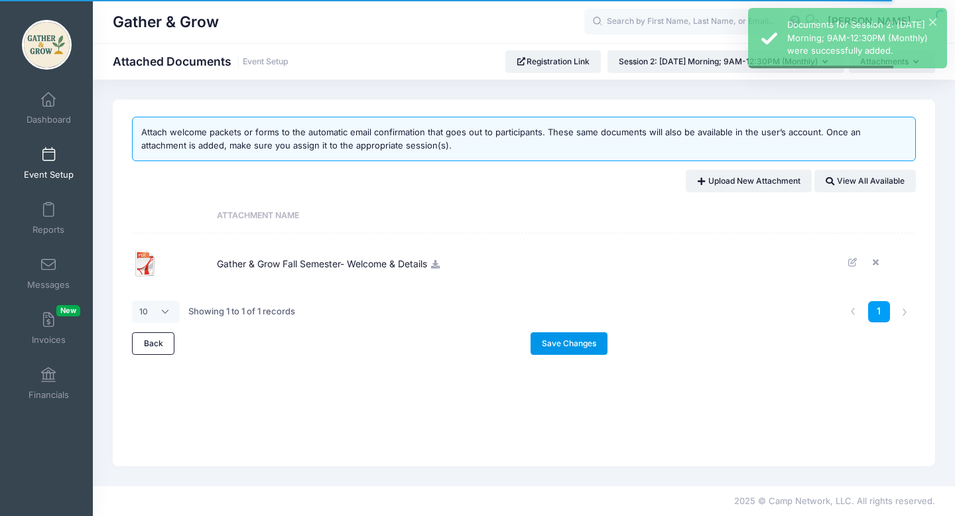
click at [592, 345] on link "Save Changes" at bounding box center [569, 343] width 78 height 23
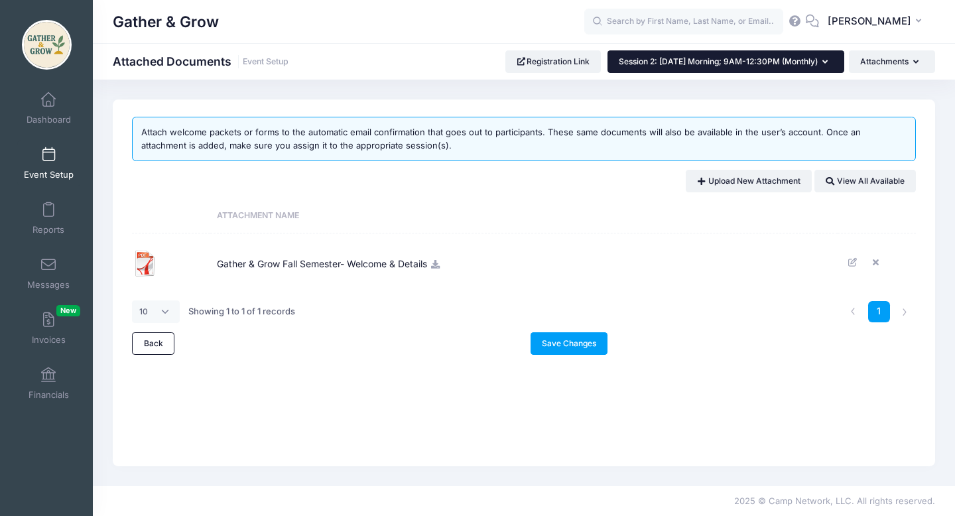
click at [823, 62] on icon "button" at bounding box center [827, 62] width 11 height 0
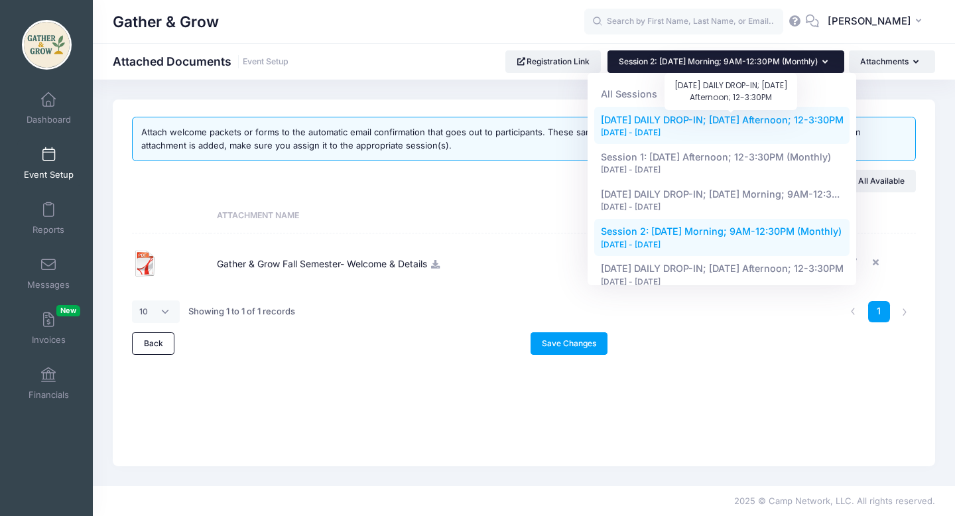
click at [743, 116] on span "[DATE] DAILY DROP-IN; [DATE] Afternoon; 12-3:30PM" at bounding box center [722, 119] width 243 height 11
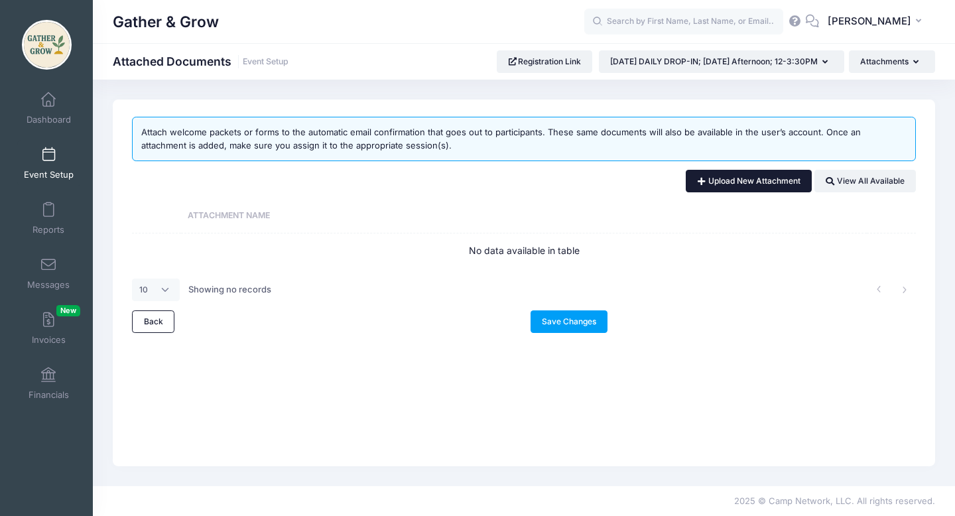
click at [771, 179] on link "Upload New Attachment" at bounding box center [749, 181] width 126 height 23
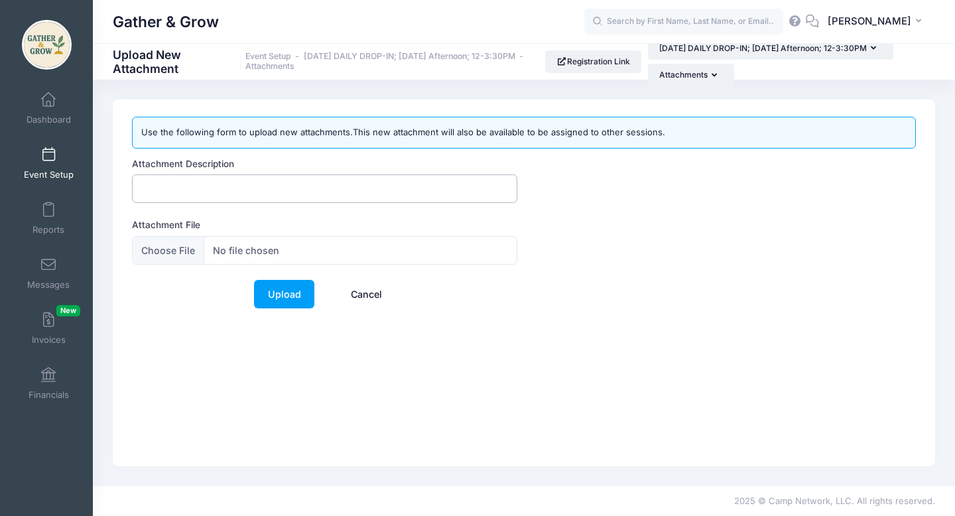
click at [291, 193] on input "Attachment Description" at bounding box center [324, 188] width 385 height 29
type input "Gather & Grow Daily Drop-In Confirmation & Details"
click at [165, 246] on input "Attachment File" at bounding box center [324, 250] width 385 height 29
type input "C:\fakepath\Gather & Grow Daily Drop-In.pdf"
click at [299, 304] on link "Upload" at bounding box center [284, 294] width 60 height 29
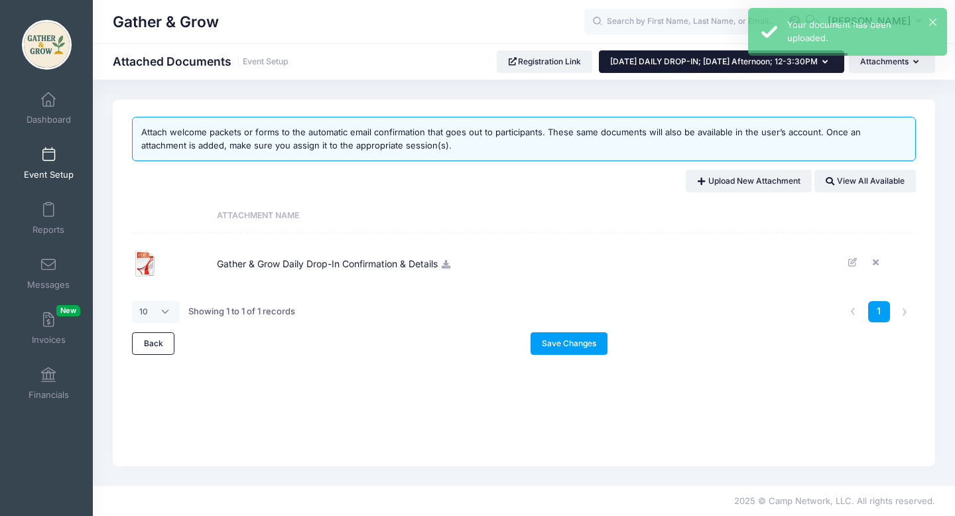
click at [830, 67] on button "[DATE] DAILY DROP-IN; [DATE] Afternoon; 12-3:30PM" at bounding box center [721, 61] width 245 height 23
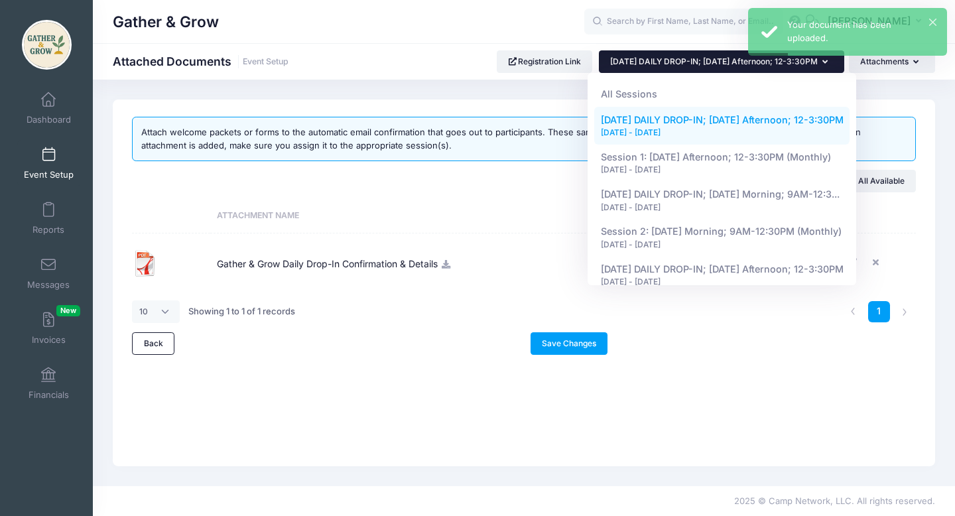
click at [456, 336] on div "Back" at bounding box center [325, 343] width 399 height 23
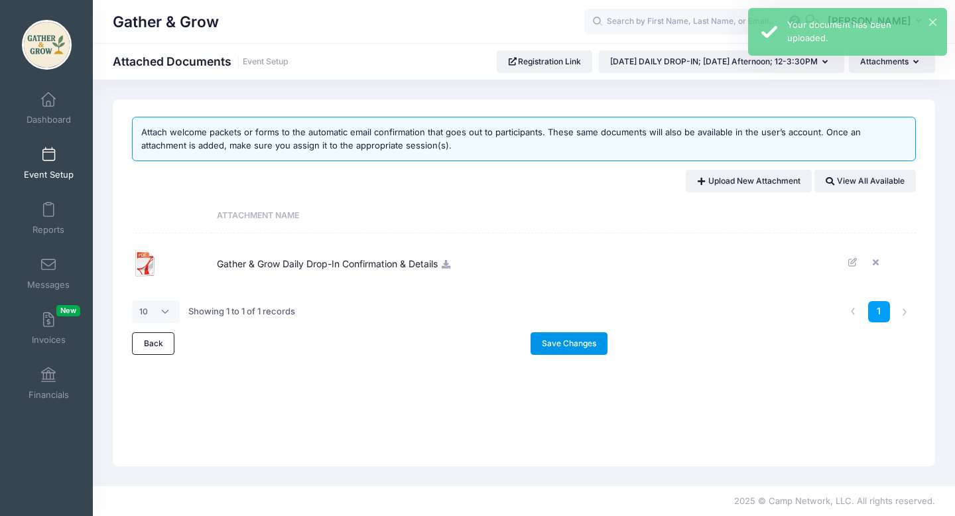
click at [553, 338] on link "Save Changes" at bounding box center [569, 343] width 78 height 23
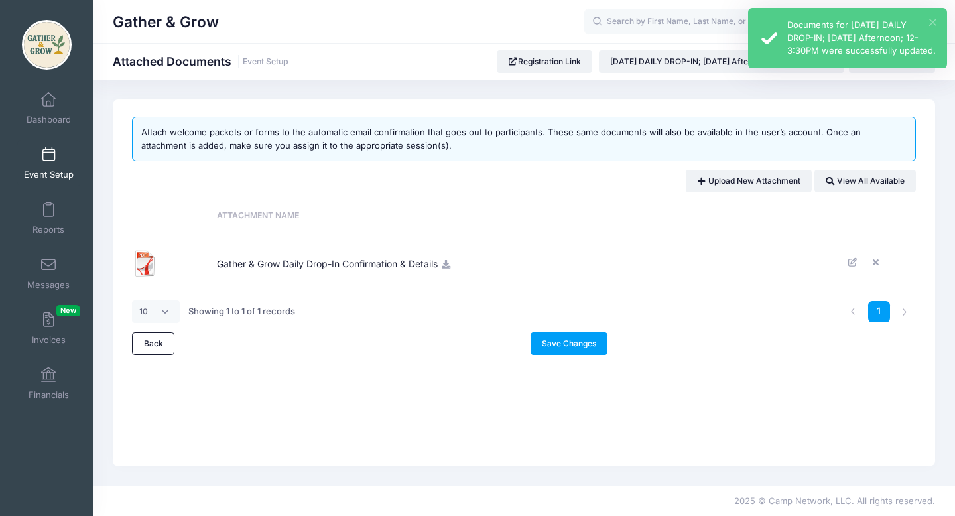
click at [934, 23] on button "×" at bounding box center [932, 22] width 7 height 7
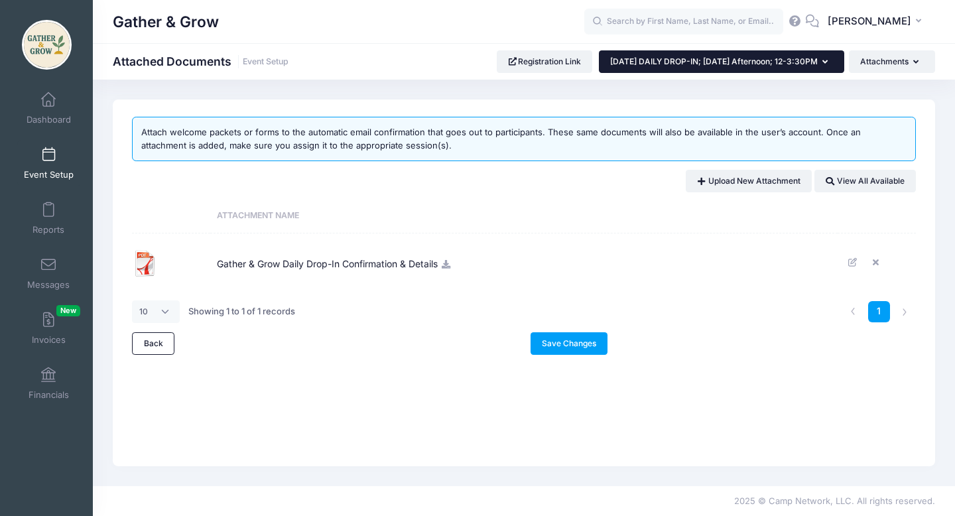
click at [828, 59] on button "[DATE] DAILY DROP-IN; [DATE] Afternoon; 12-3:30PM" at bounding box center [721, 61] width 245 height 23
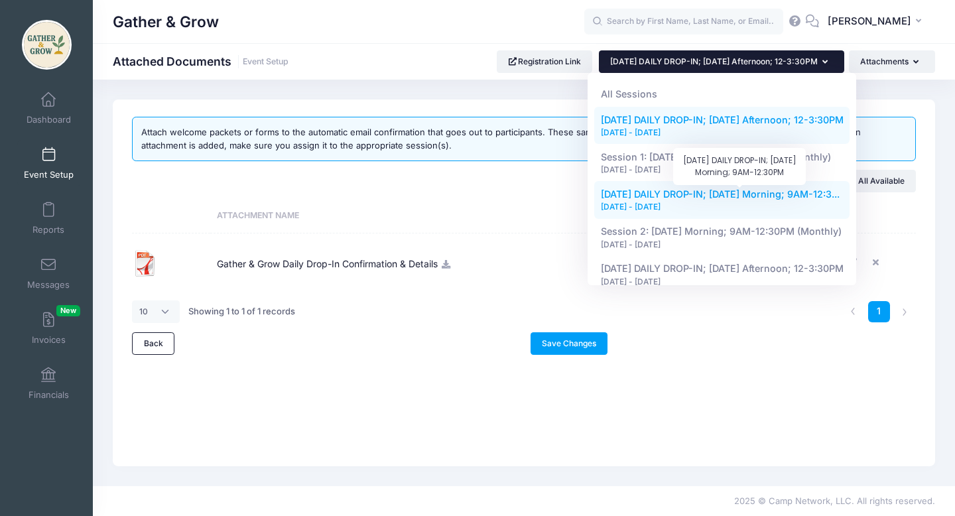
click at [745, 195] on span "[DATE] DAILY DROP-IN; [DATE] Morning; 9AM-12:3..." at bounding box center [720, 193] width 239 height 11
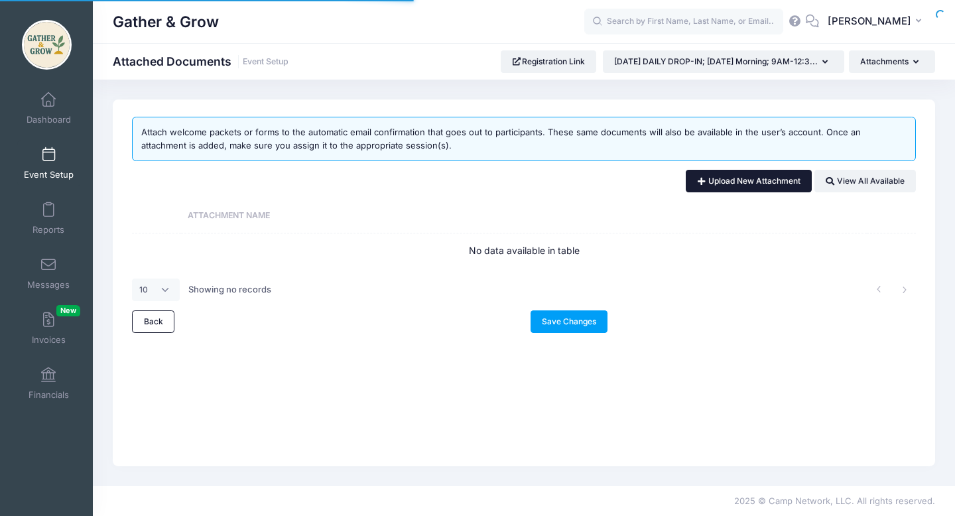
click at [739, 184] on link "Upload New Attachment" at bounding box center [749, 181] width 126 height 23
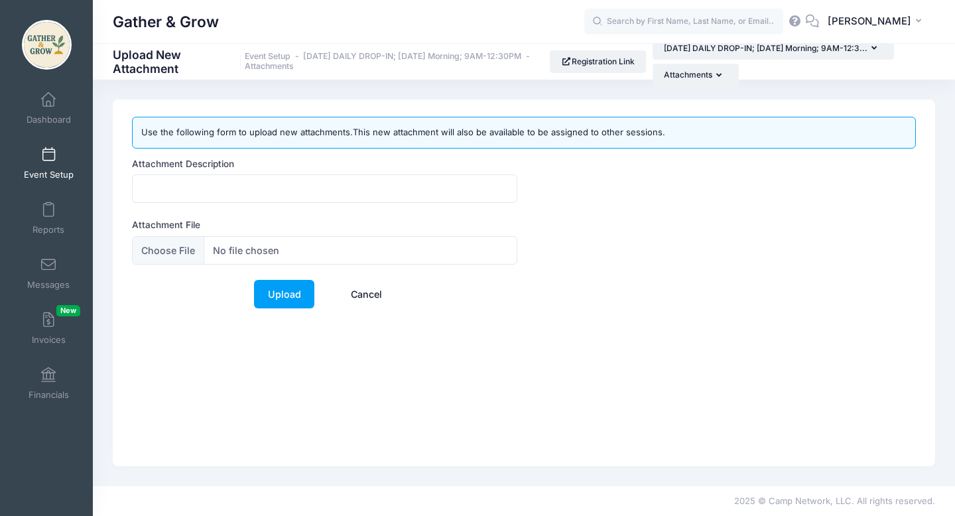
click at [366, 299] on link "Cancel" at bounding box center [366, 294] width 58 height 29
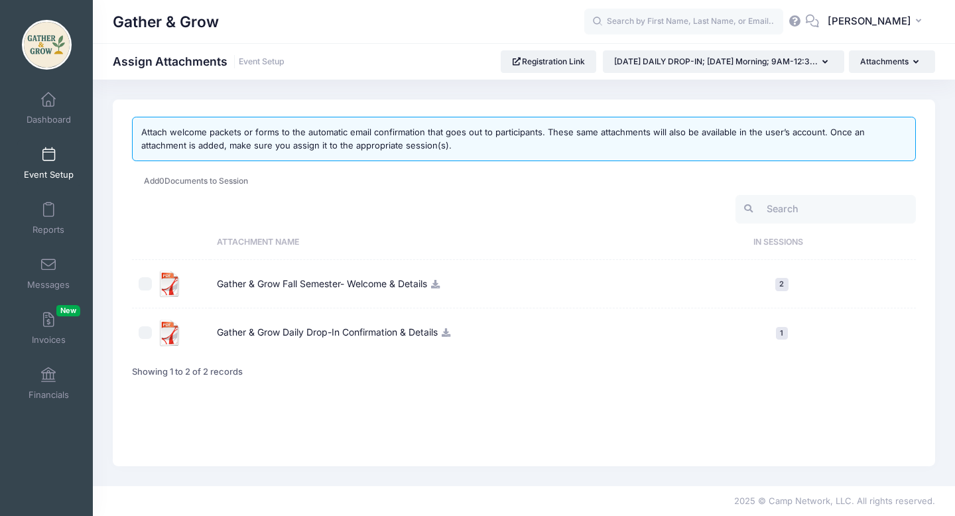
click at [142, 337] on input "checkbox" at bounding box center [145, 332] width 13 height 13
checkbox input "true"
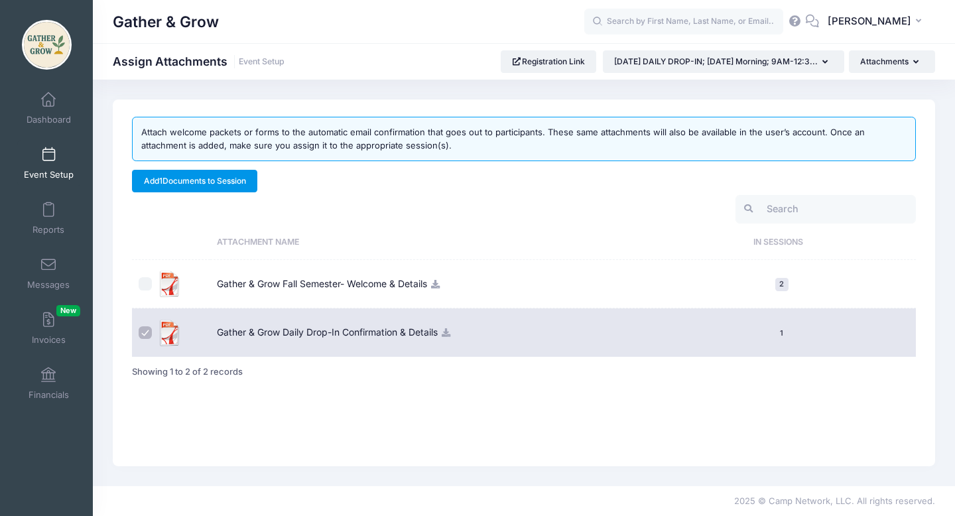
click at [245, 184] on link "Add 1 Documents to Session" at bounding box center [194, 181] width 125 height 23
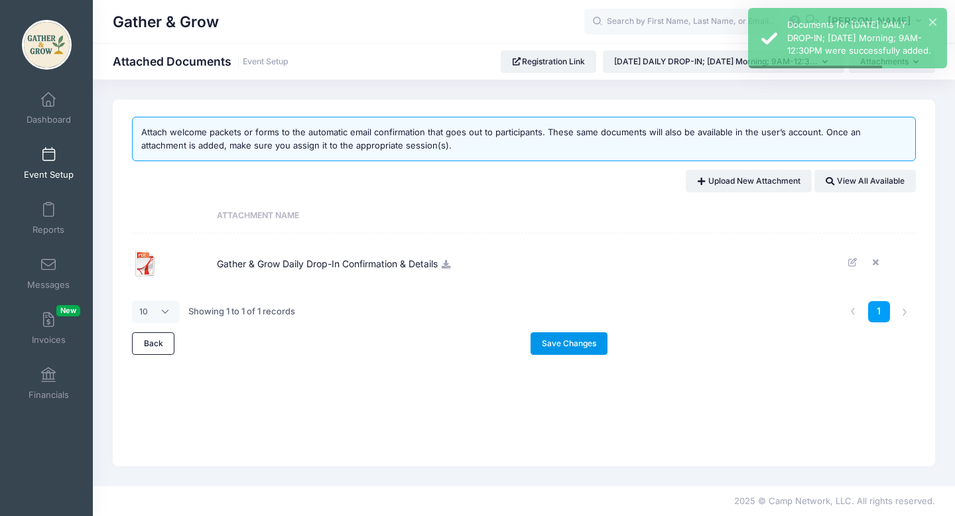
click at [589, 342] on link "Save Changes" at bounding box center [569, 343] width 78 height 23
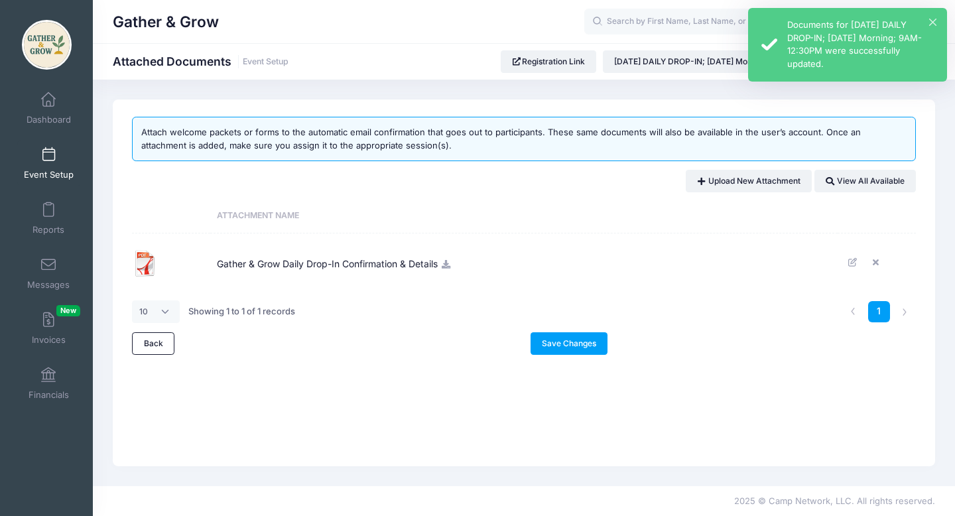
click at [936, 21] on div "× Documents for 9/10/2025 DAILY DROP-IN; Wednesday Morning; 9AM-12:30PM were su…" at bounding box center [847, 45] width 199 height 74
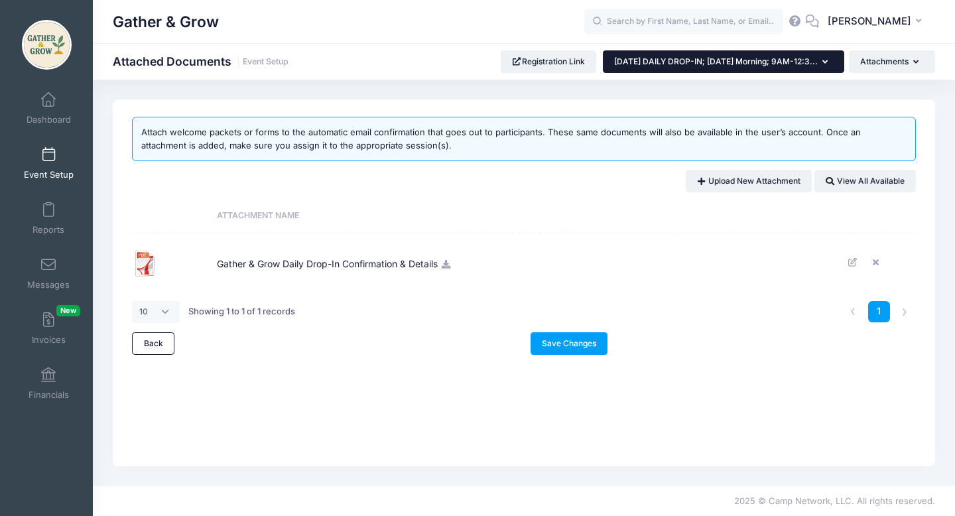
click at [826, 62] on icon "button" at bounding box center [827, 62] width 11 height 0
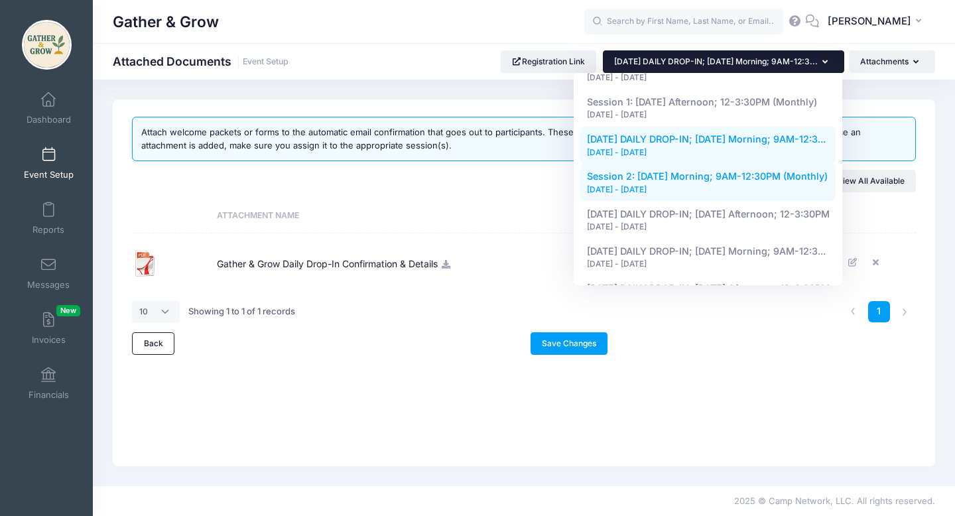
scroll to position [56, 0]
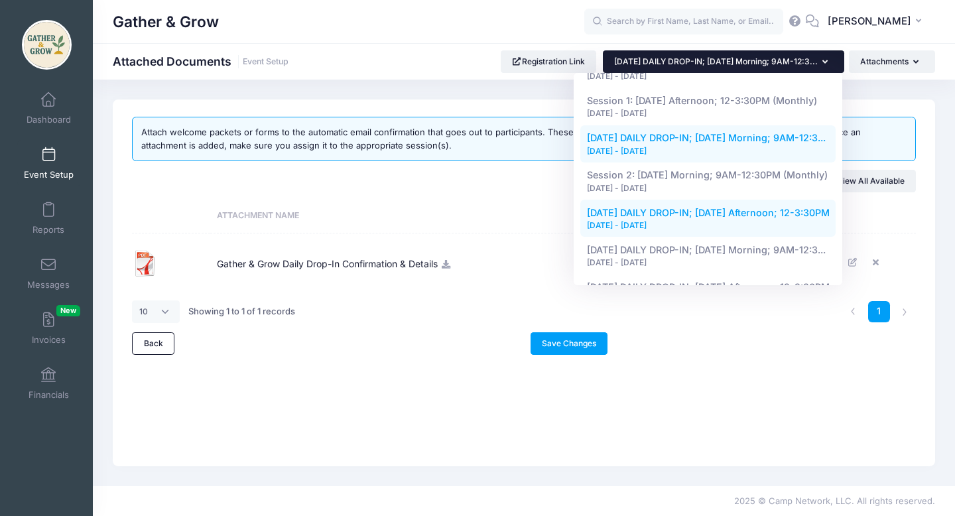
click at [778, 220] on div "[DATE] - [DATE]" at bounding box center [708, 225] width 243 height 12
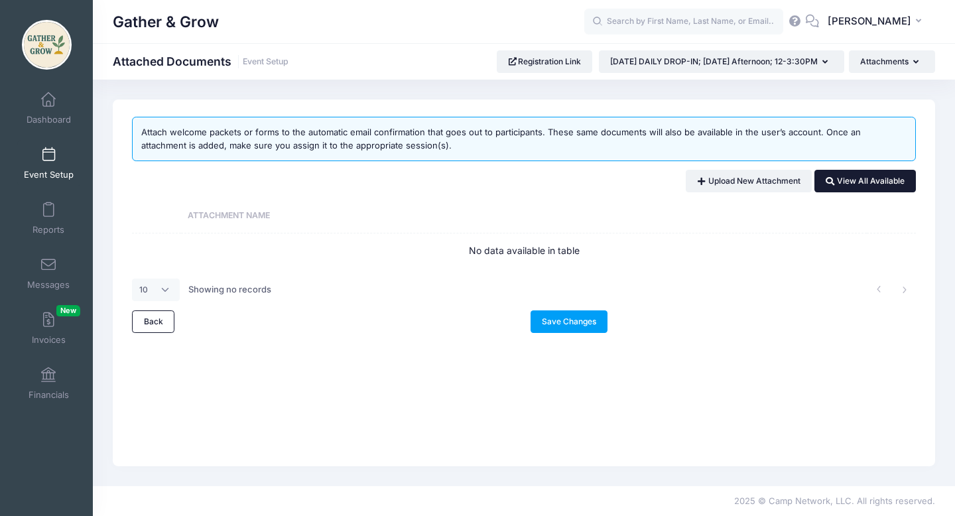
click at [856, 177] on link "View All Available" at bounding box center [864, 181] width 101 height 23
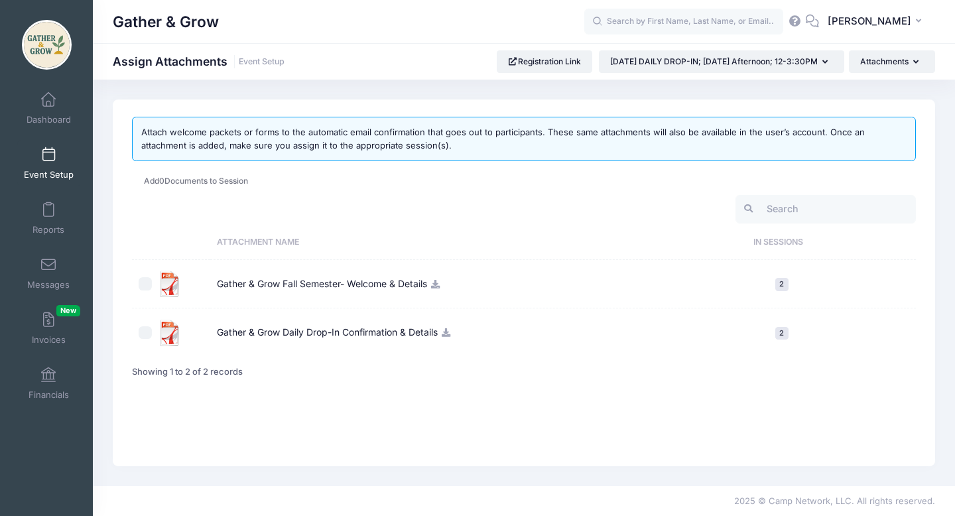
click at [149, 336] on input "checkbox" at bounding box center [145, 332] width 13 height 13
checkbox input "true"
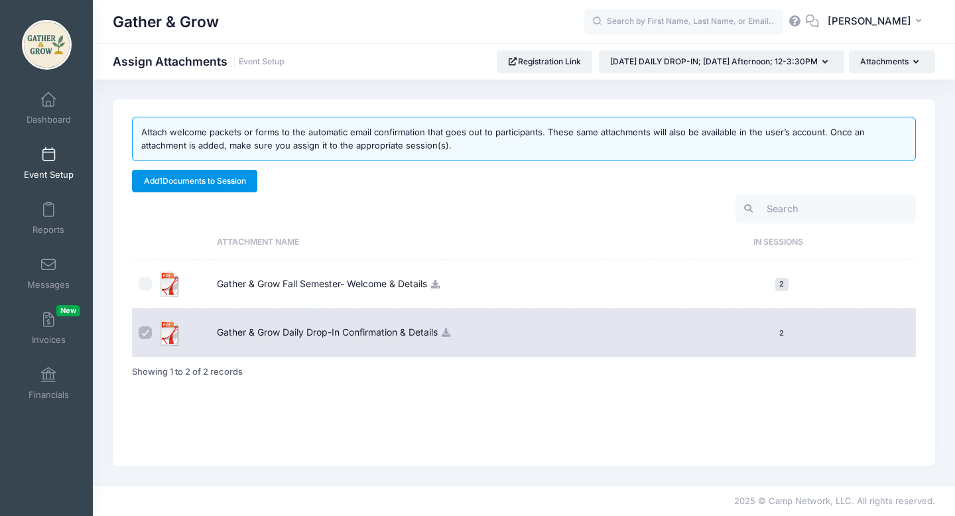
click at [240, 178] on link "Add 1 Documents to Session" at bounding box center [194, 181] width 125 height 23
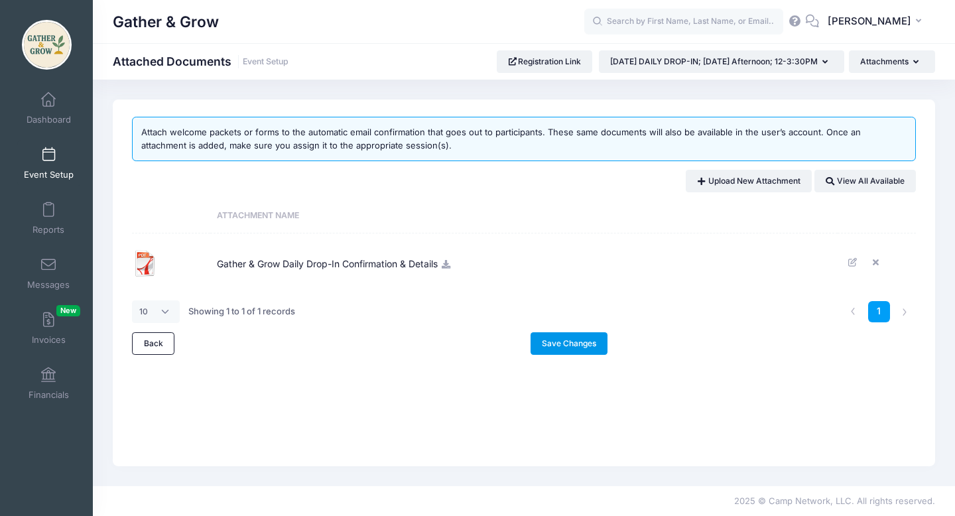
click at [558, 348] on link "Save Changes" at bounding box center [569, 343] width 78 height 23
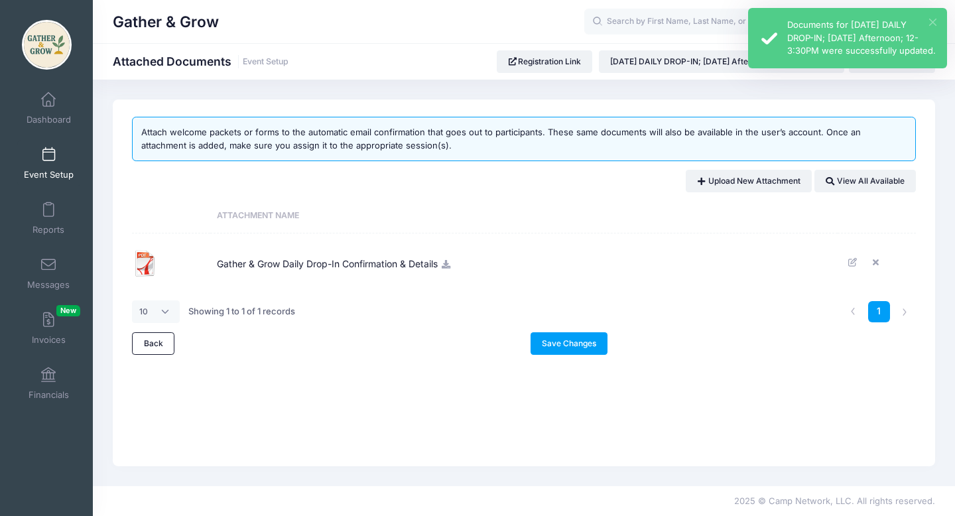
click at [933, 21] on button "×" at bounding box center [932, 22] width 7 height 7
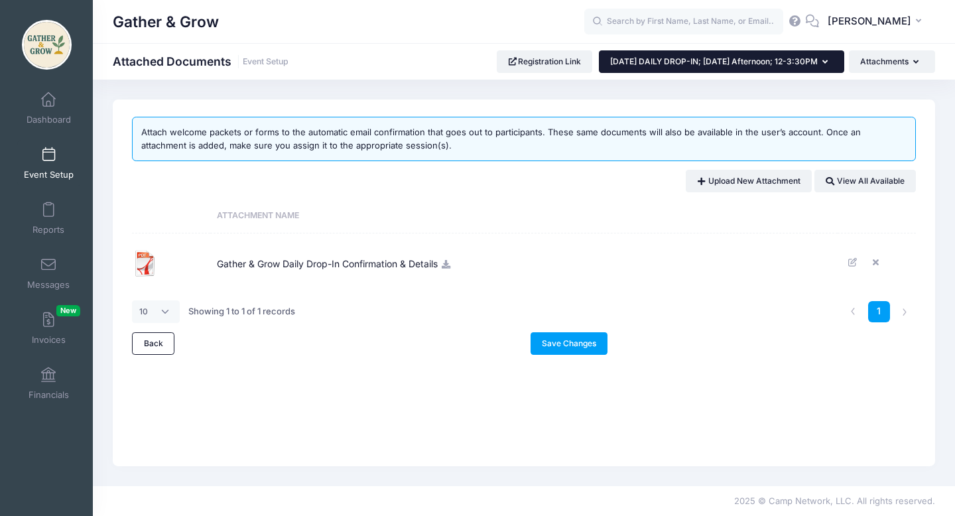
click at [824, 62] on icon "button" at bounding box center [827, 62] width 11 height 0
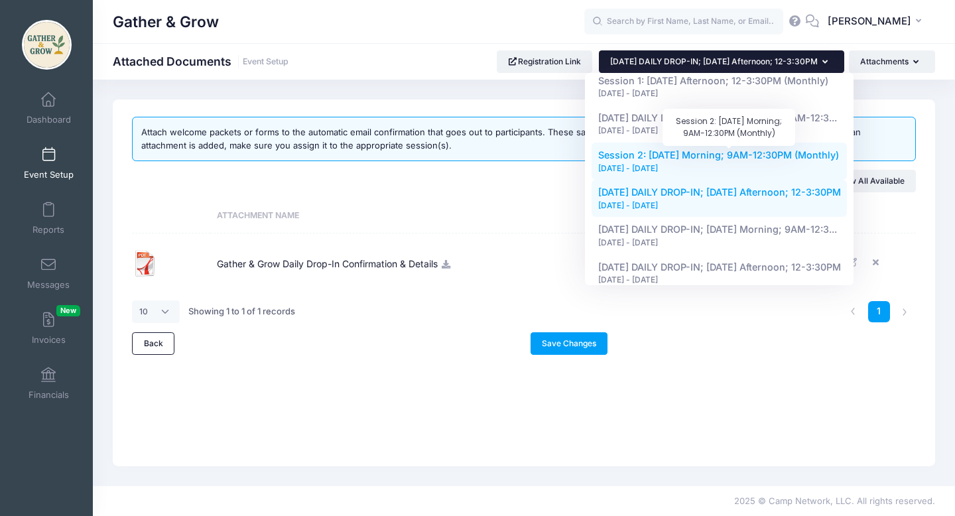
scroll to position [83, 0]
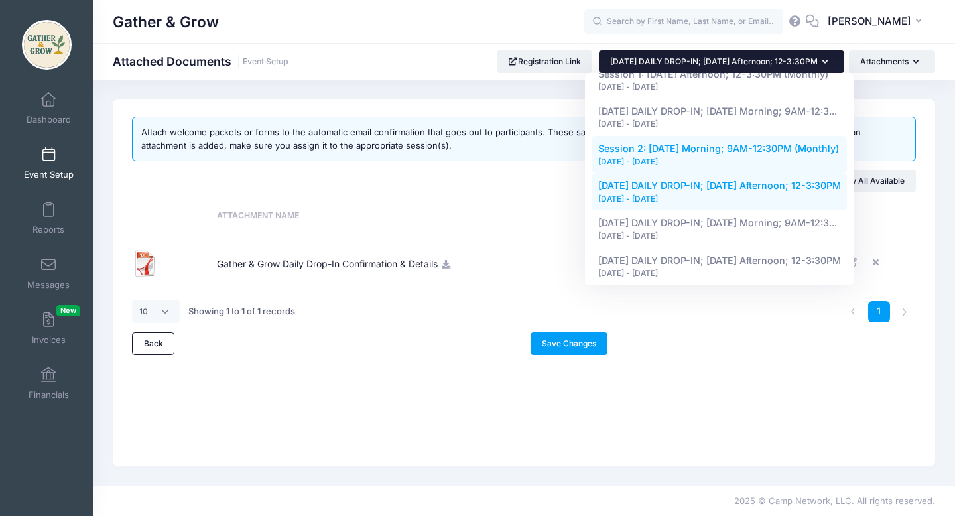
click at [761, 231] on div "[DATE] - [DATE]" at bounding box center [719, 236] width 243 height 12
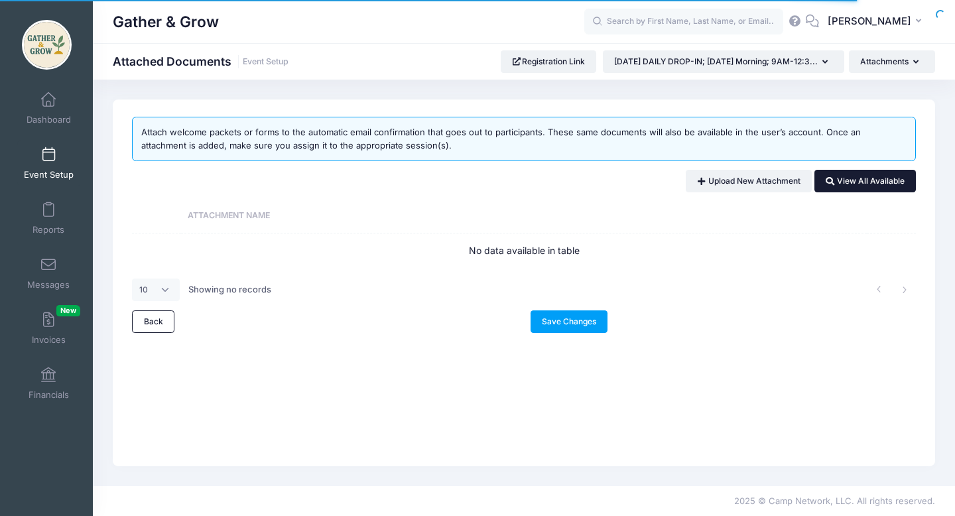
click at [841, 180] on link "View All Available" at bounding box center [864, 181] width 101 height 23
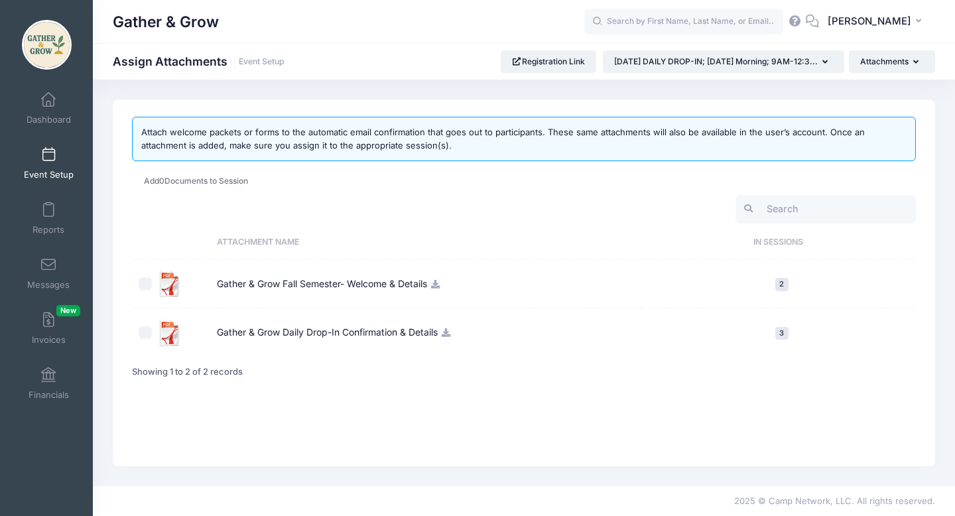
click at [144, 338] on input "checkbox" at bounding box center [145, 332] width 13 height 13
checkbox input "true"
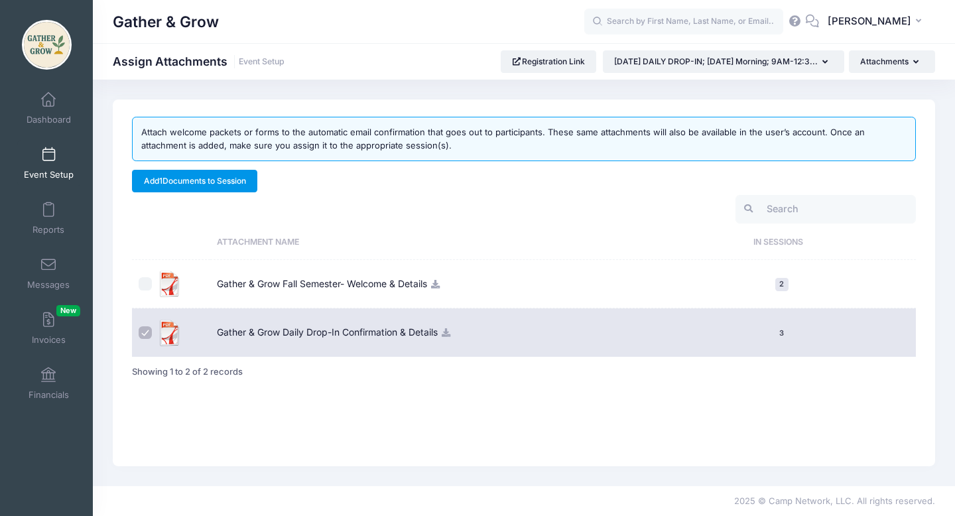
click at [229, 182] on link "Add 1 Documents to Session" at bounding box center [194, 181] width 125 height 23
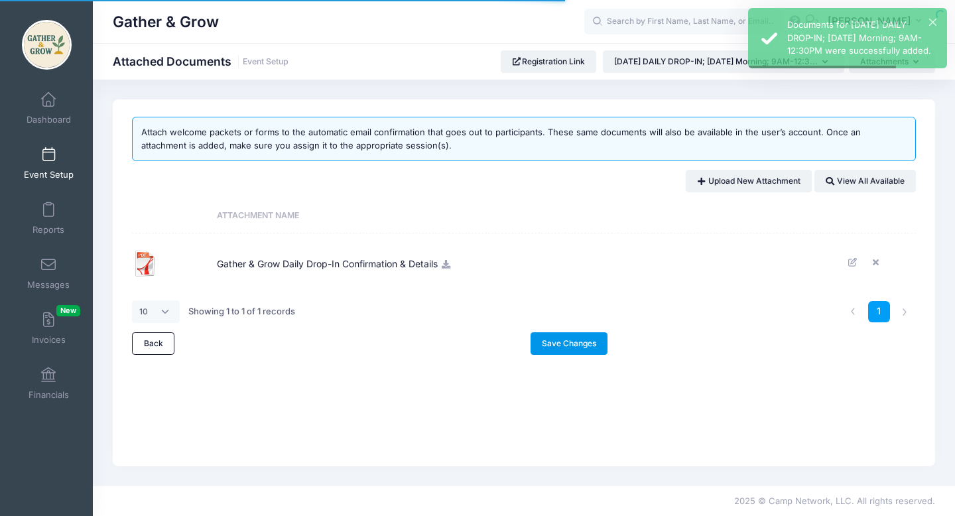
click at [566, 346] on link "Save Changes" at bounding box center [569, 343] width 78 height 23
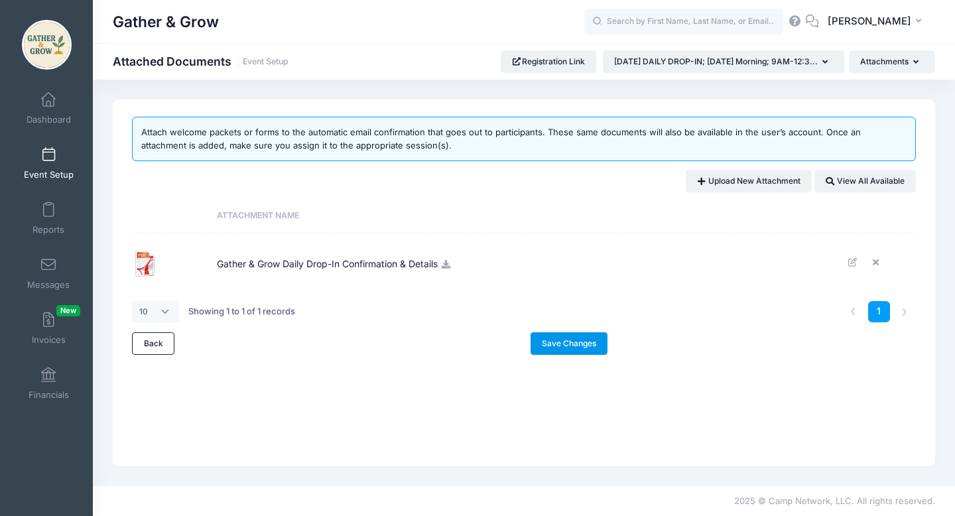
click at [578, 346] on link "Save Changes" at bounding box center [569, 343] width 78 height 23
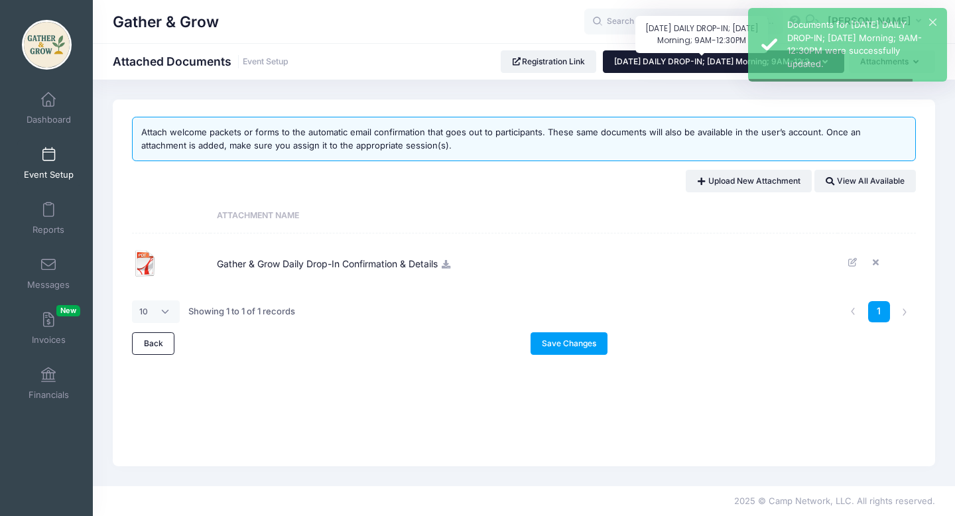
click at [716, 62] on span "[DATE] DAILY DROP-IN; [DATE] Morning; 9AM-12:3..." at bounding box center [716, 61] width 204 height 10
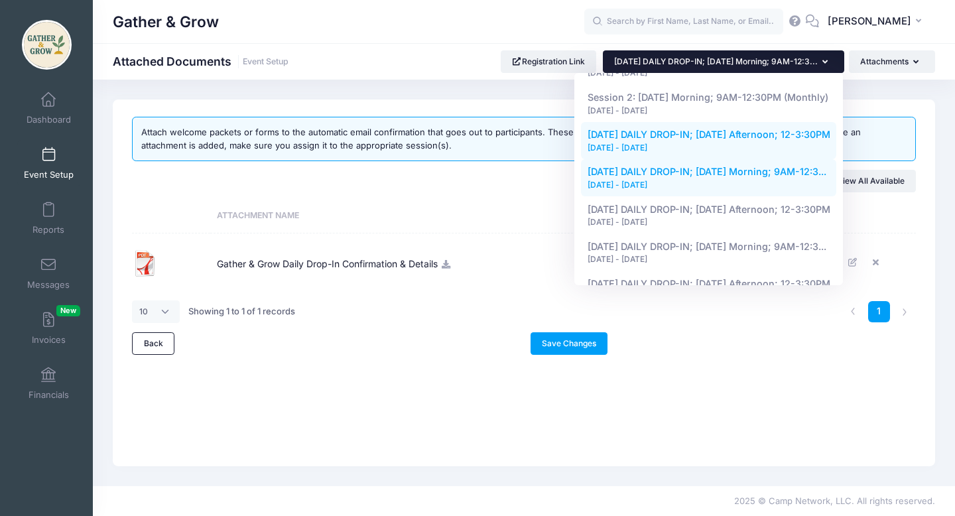
scroll to position [136, 0]
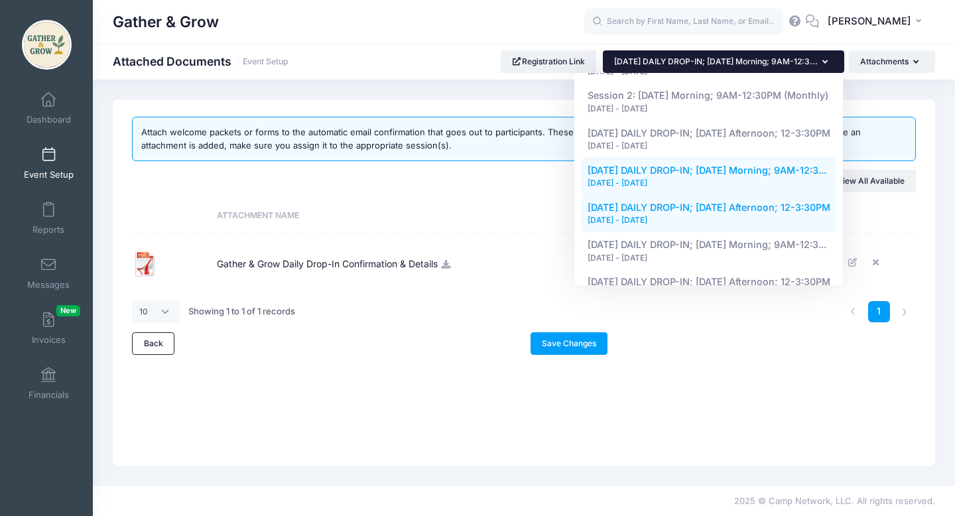
click at [678, 224] on div "[DATE] - [DATE]" at bounding box center [708, 220] width 243 height 12
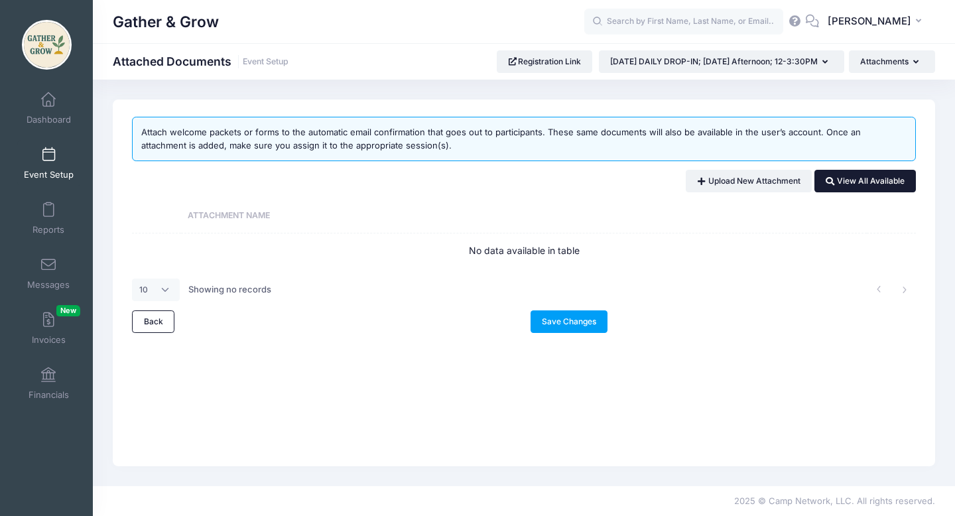
click at [830, 182] on icon at bounding box center [831, 182] width 11 height 0
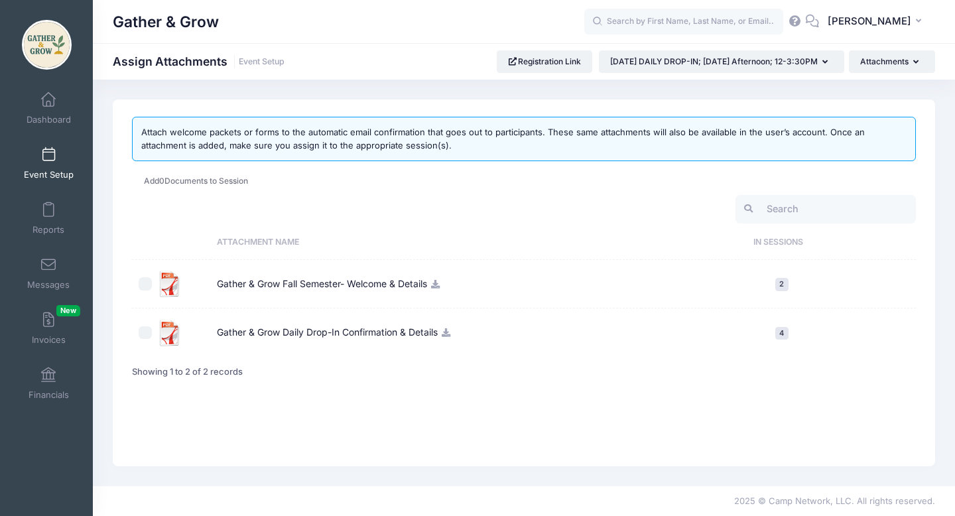
click at [149, 338] on label at bounding box center [148, 333] width 18 height 27
click at [149, 338] on input "checkbox" at bounding box center [145, 332] width 13 height 13
checkbox input "true"
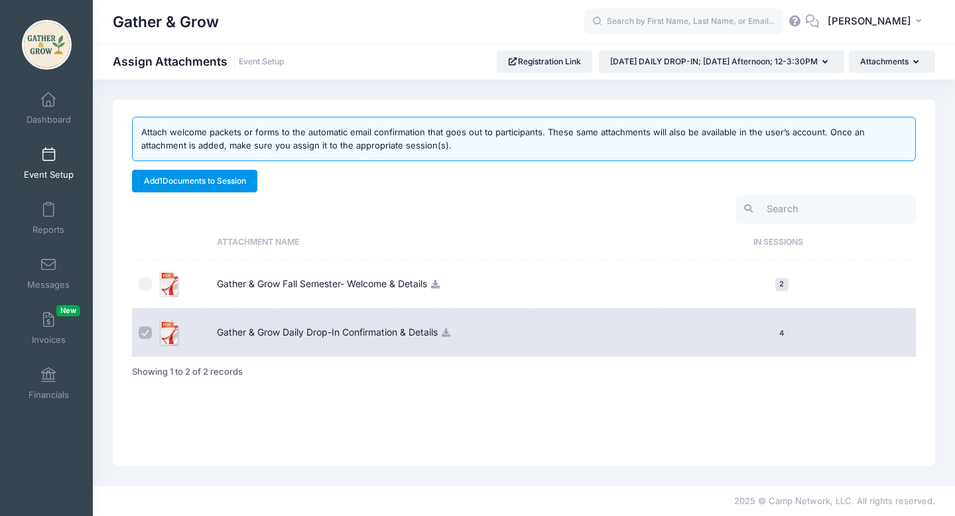
click at [185, 185] on link "Add 1 Documents to Session" at bounding box center [194, 181] width 125 height 23
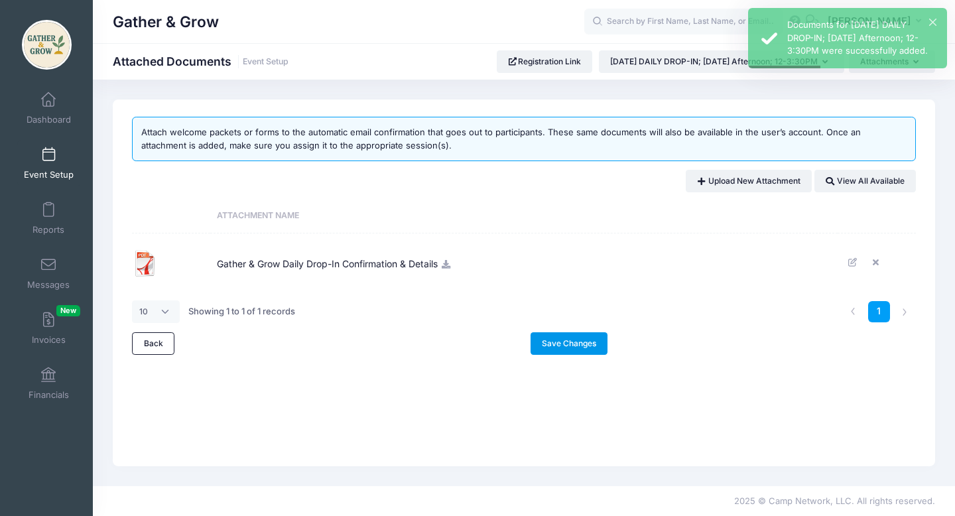
click at [570, 343] on link "Save Changes" at bounding box center [569, 343] width 78 height 23
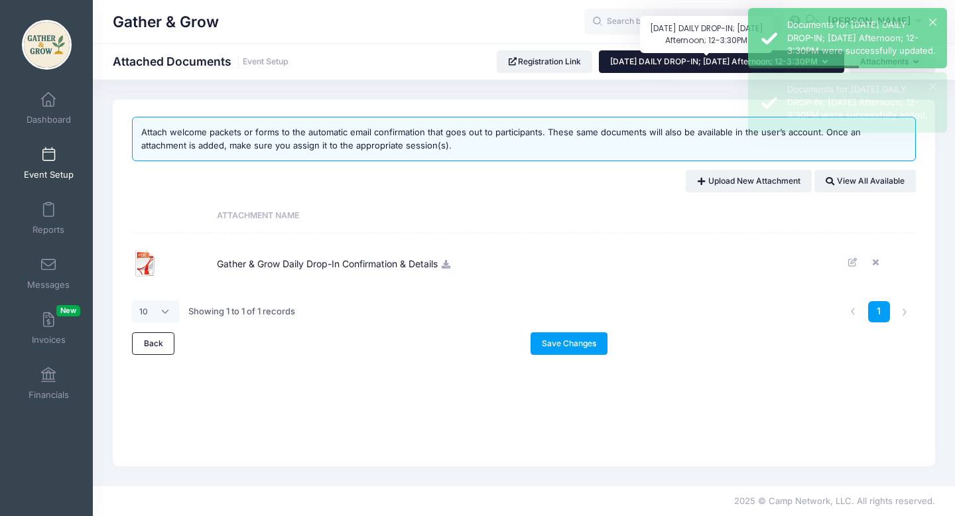
click at [713, 64] on span "[DATE] DAILY DROP-IN; [DATE] Afternoon; 12-3:30PM" at bounding box center [714, 61] width 208 height 10
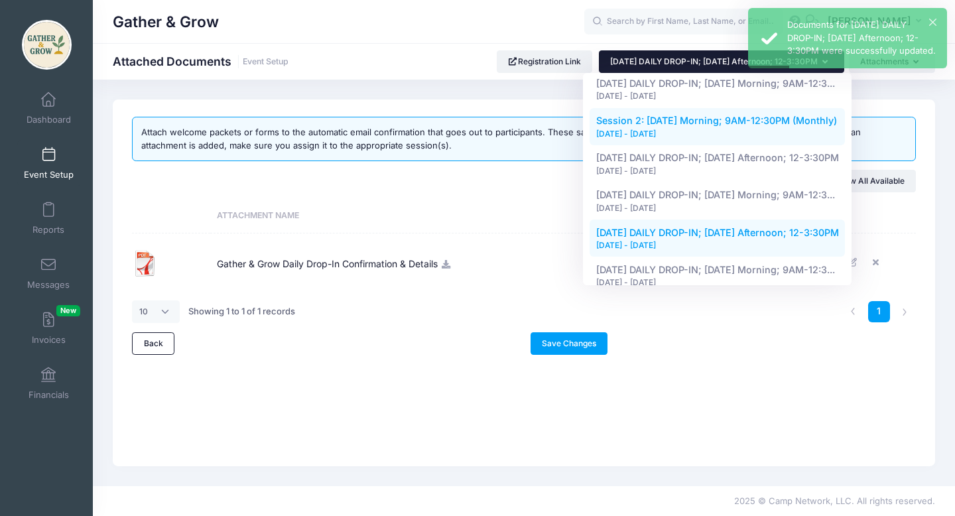
scroll to position [166, 0]
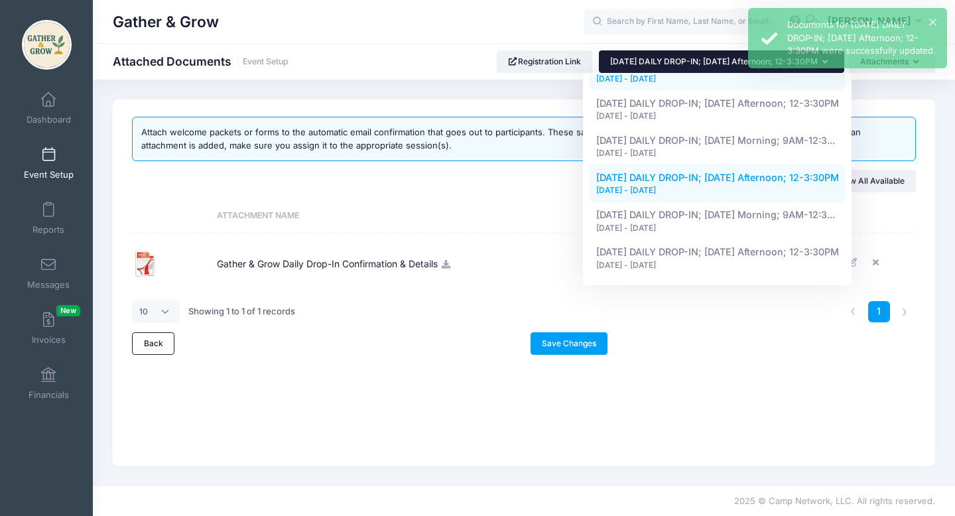
click at [672, 225] on div "[DATE] - [DATE]" at bounding box center [717, 228] width 243 height 12
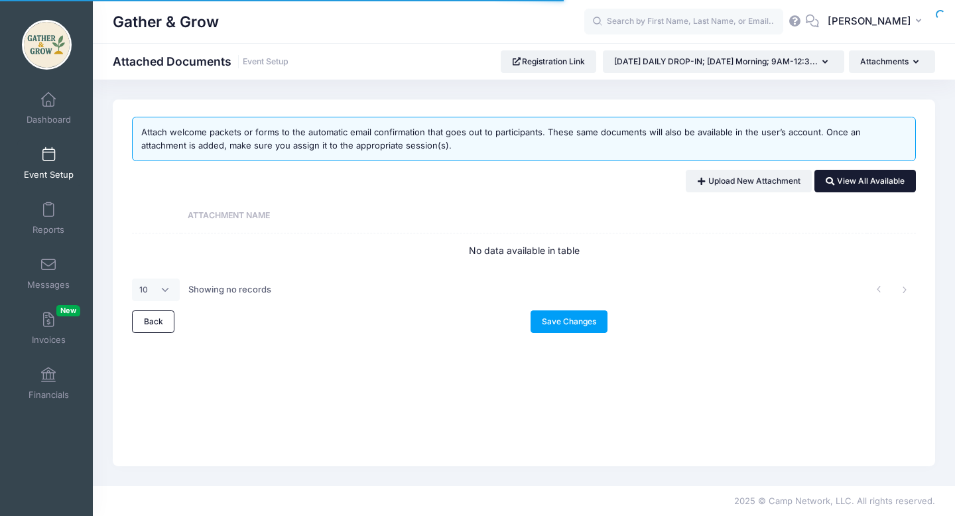
click at [846, 188] on link "View All Available" at bounding box center [864, 181] width 101 height 23
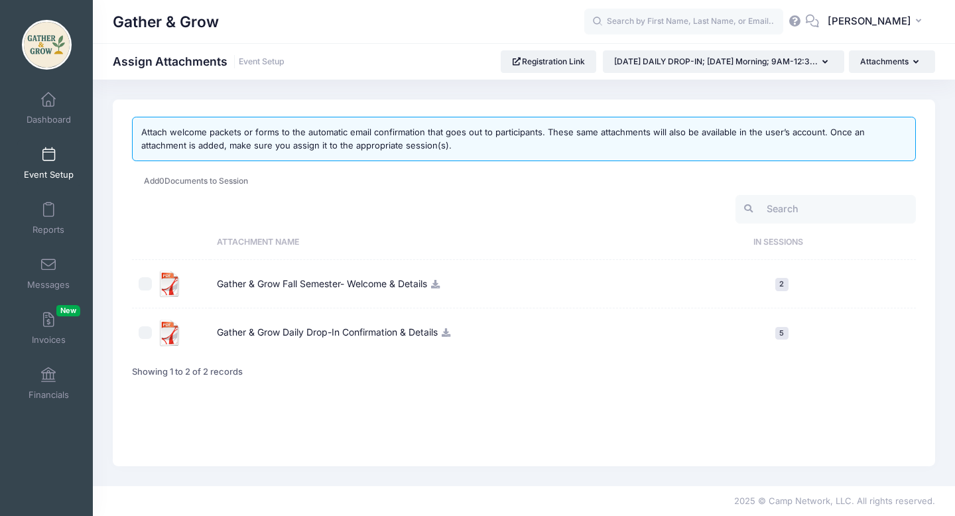
click at [147, 331] on input "checkbox" at bounding box center [145, 332] width 13 height 13
checkbox input "true"
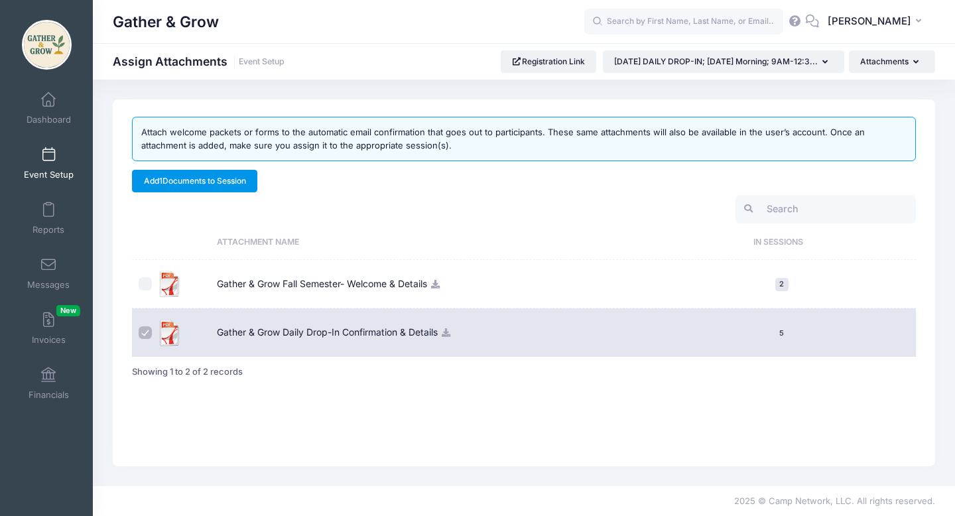
click at [246, 186] on link "Add 1 Documents to Session" at bounding box center [194, 181] width 125 height 23
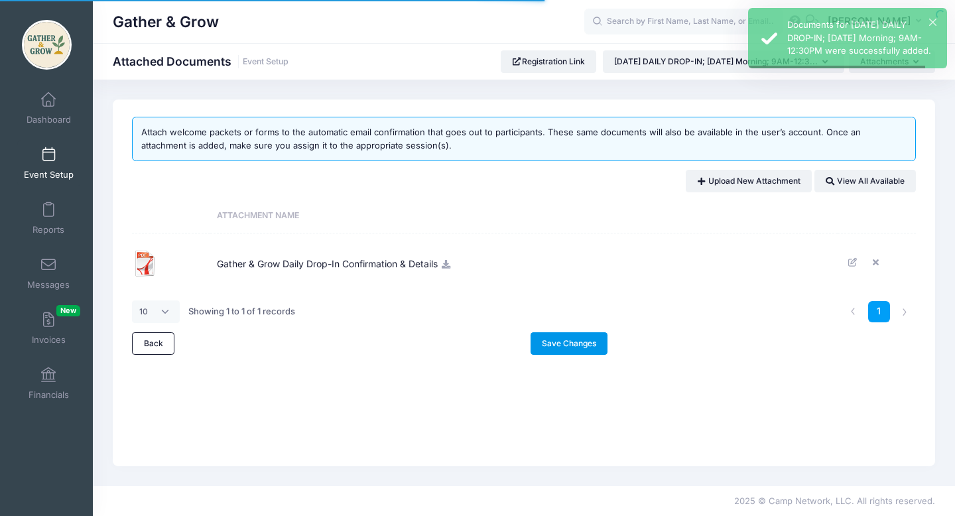
click at [556, 349] on link "Save Changes" at bounding box center [569, 343] width 78 height 23
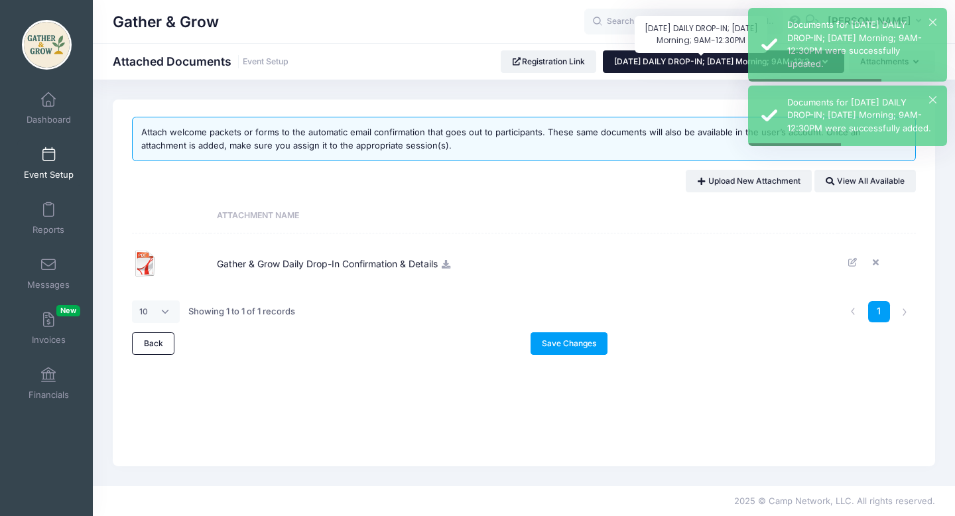
click at [711, 66] on span "[DATE] DAILY DROP-IN; [DATE] Morning; 9AM-12:3..." at bounding box center [716, 61] width 204 height 10
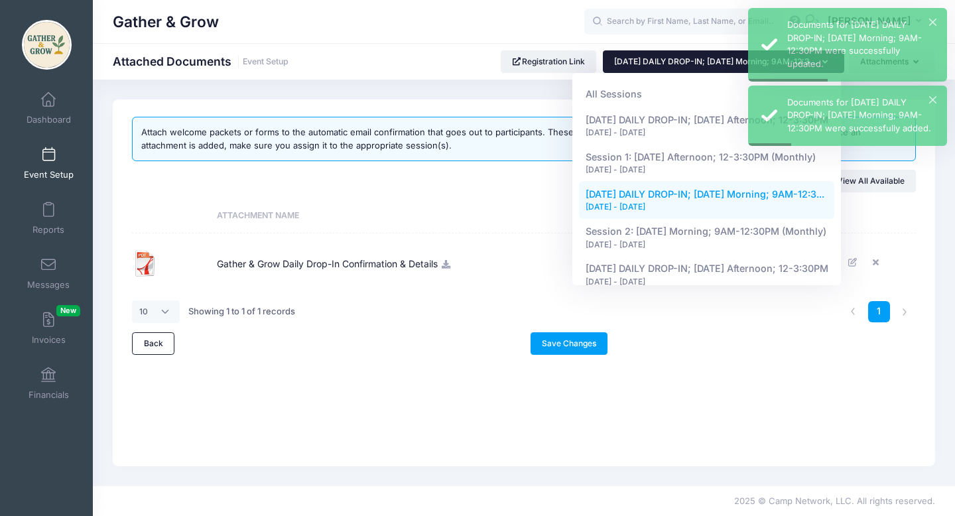
scroll to position [166, 0]
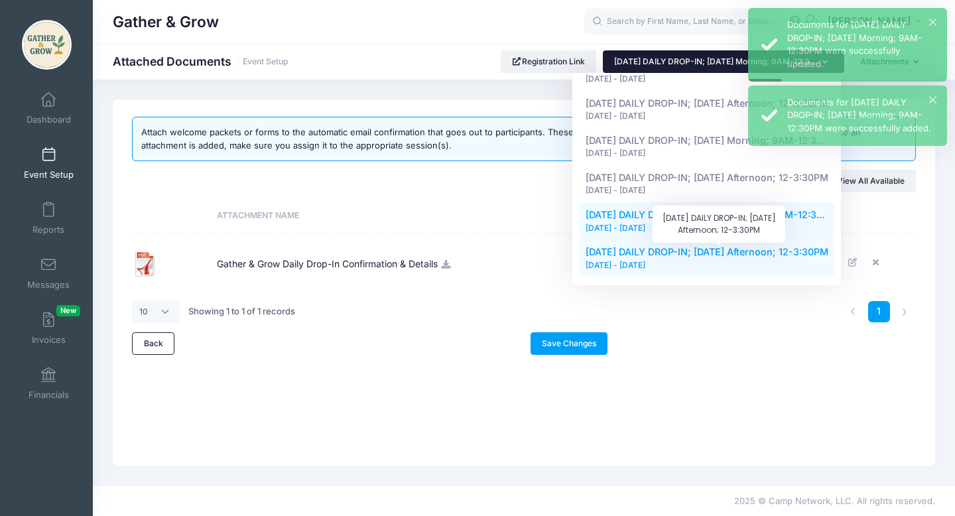
click at [653, 255] on span "[DATE] DAILY DROP-IN; [DATE] Afternoon; 12-3:30PM" at bounding box center [707, 251] width 243 height 11
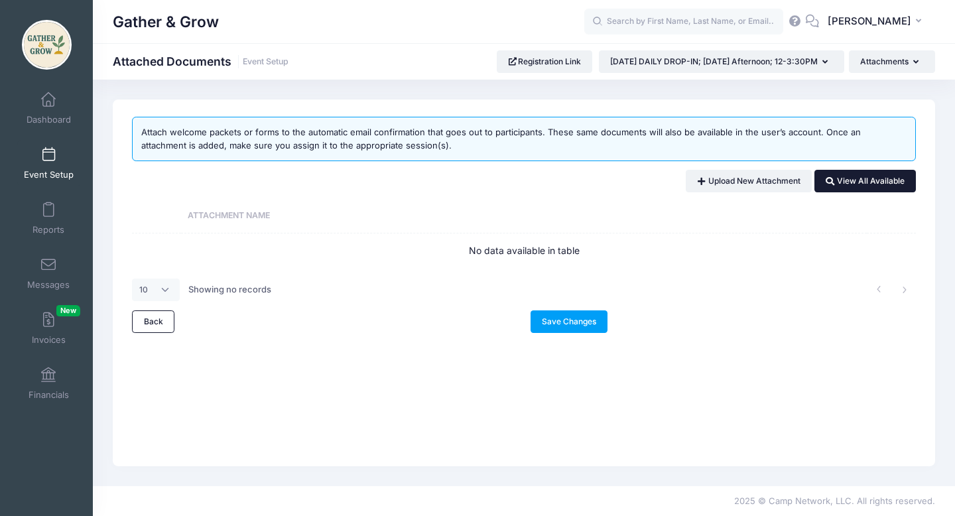
click at [831, 182] on icon at bounding box center [831, 182] width 11 height 0
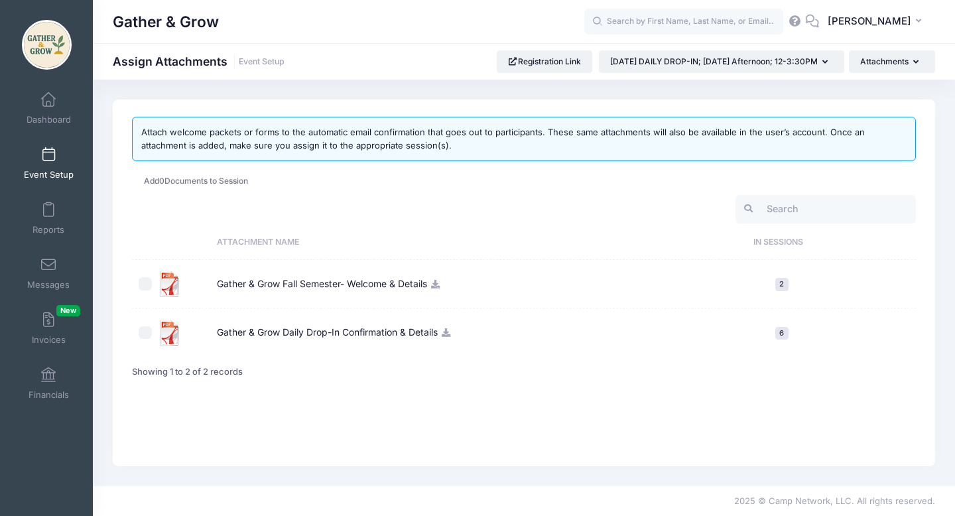
click at [147, 332] on input "checkbox" at bounding box center [145, 332] width 13 height 13
checkbox input "true"
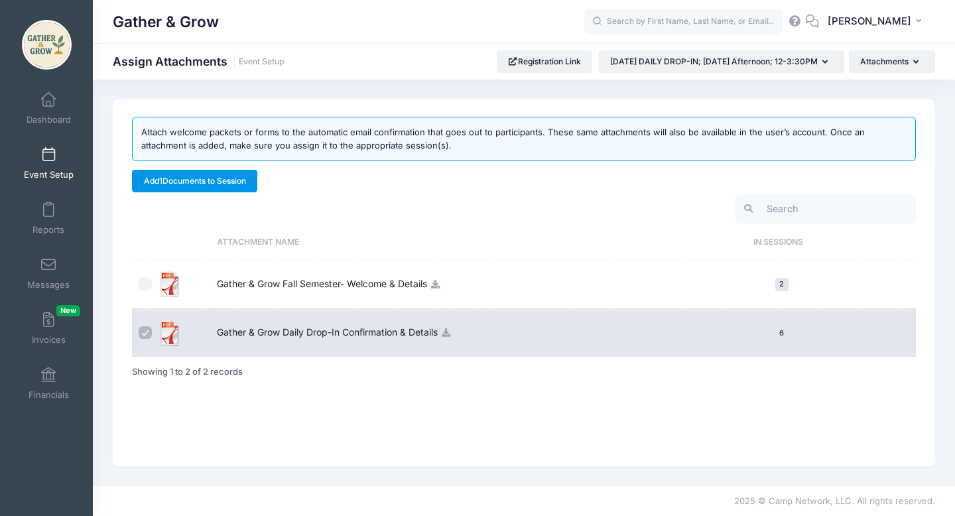
click at [247, 184] on link "Add 1 Documents to Session" at bounding box center [194, 181] width 125 height 23
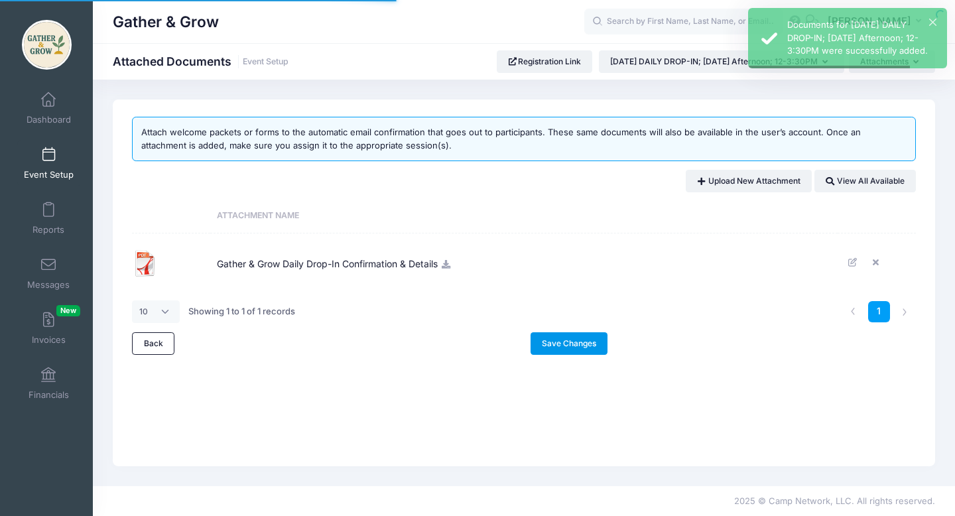
click at [549, 345] on link "Save Changes" at bounding box center [569, 343] width 78 height 23
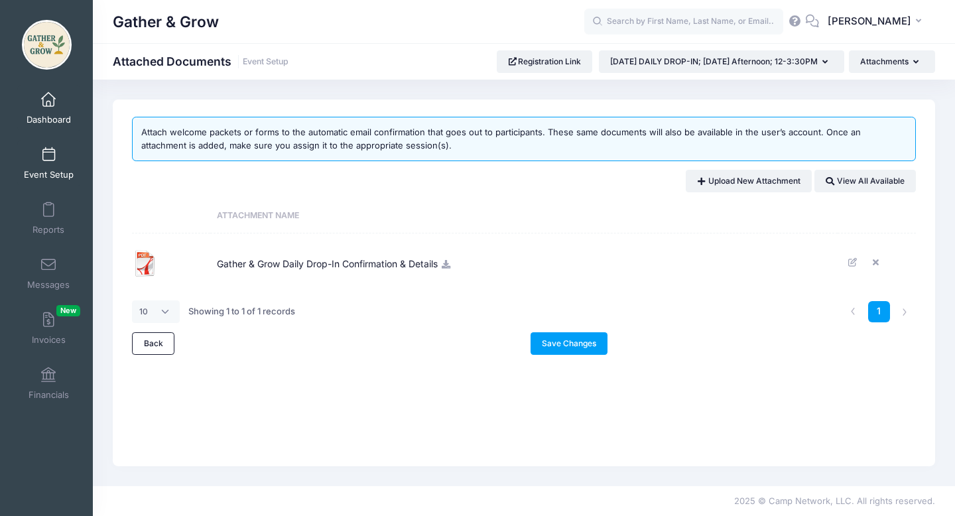
click at [50, 107] on link "Dashboard" at bounding box center [48, 108] width 63 height 46
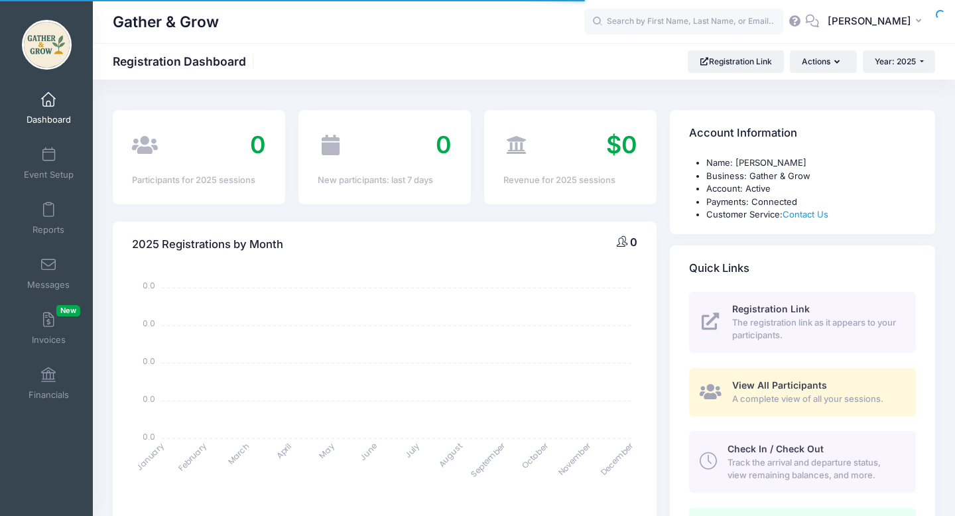
select select
click at [825, 335] on span "The registration link as it appears to your participants." at bounding box center [816, 329] width 168 height 26
